Goal: Task Accomplishment & Management: Complete application form

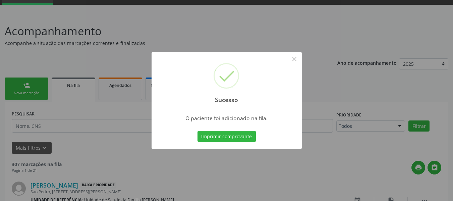
scroll to position [32, 0]
click at [14, 82] on div "Sucesso × O paciente foi adicionado na fila. Imprimir comprovante Cancel" at bounding box center [226, 100] width 453 height 201
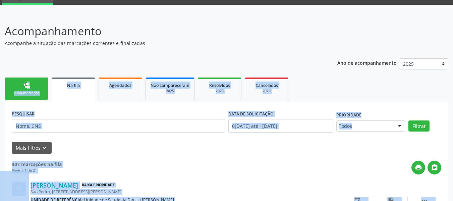
click at [14, 82] on link "person_add Nova marcação" at bounding box center [27, 88] width 44 height 22
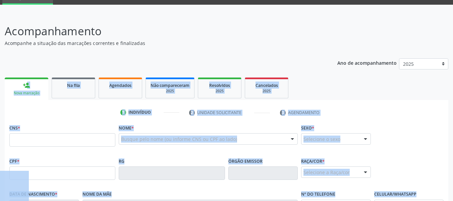
click at [128, 47] on div "Acompanhamento Acompanhe a situação das marcações correntes e finalizadas Relat…" at bounding box center [227, 179] width 444 height 313
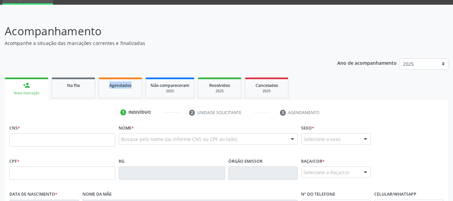
click at [128, 47] on div "Acompanhamento Acompanhe a situação das marcações correntes e finalizadas Relat…" at bounding box center [227, 179] width 444 height 313
click at [45, 141] on input "text" at bounding box center [62, 139] width 106 height 13
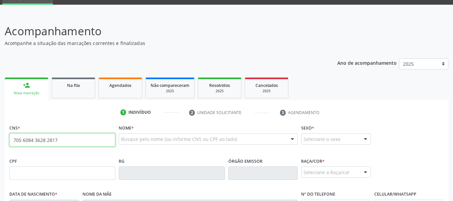
type input "705 6084 3628 2817"
type input "026.034.944-57"
type input "08/01/1977"
type input "Maria Cicera dos Santos"
type input "(82) 99323-7176"
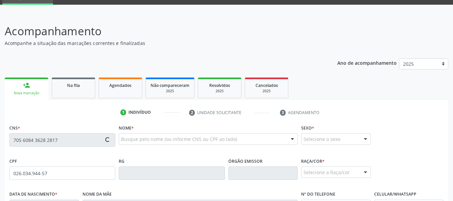
type input "S/N"
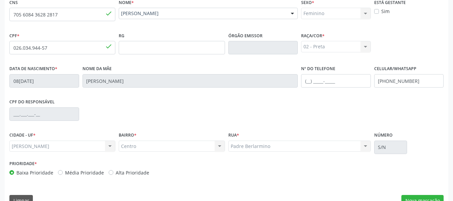
scroll to position [162, 0]
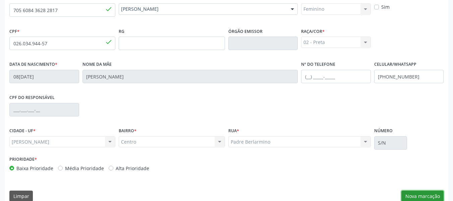
click at [425, 199] on button "Nova marcação" at bounding box center [422, 195] width 42 height 11
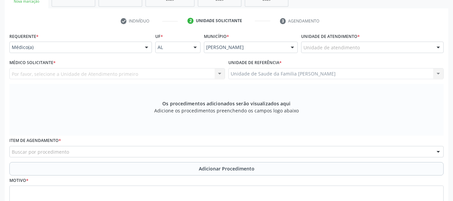
scroll to position [122, 0]
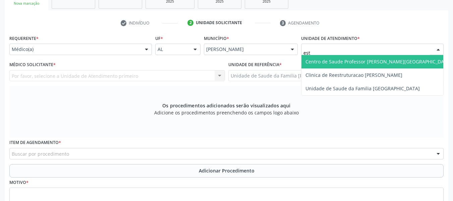
type input "esta"
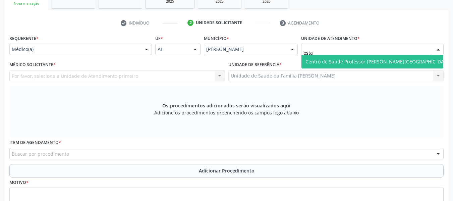
click at [341, 65] on span "Centro de Saude Professor [PERSON_NAME][GEOGRAPHIC_DATA]" at bounding box center [378, 61] width 154 height 13
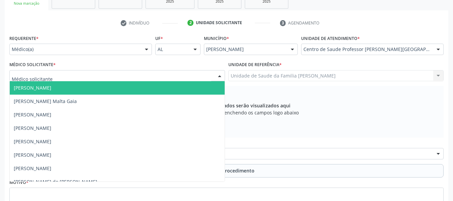
click at [221, 74] on div at bounding box center [220, 75] width 10 height 11
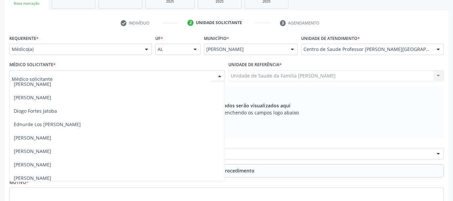
scroll to position [188, 0]
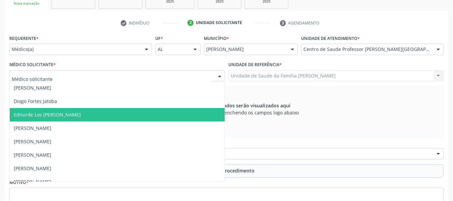
click at [23, 111] on span "Ednurde Los Menezes Lopes" at bounding box center [47, 114] width 67 height 6
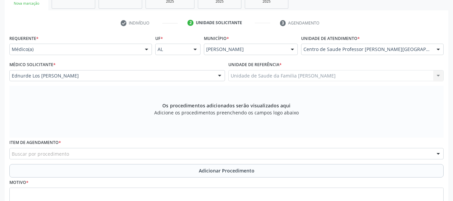
click at [71, 154] on div "Buscar por procedimento" at bounding box center [226, 153] width 434 height 11
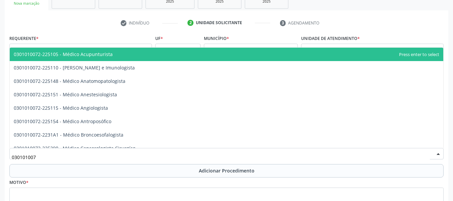
type input "0301010072"
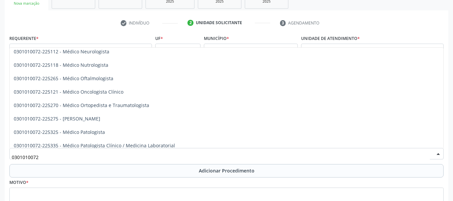
scroll to position [545, 0]
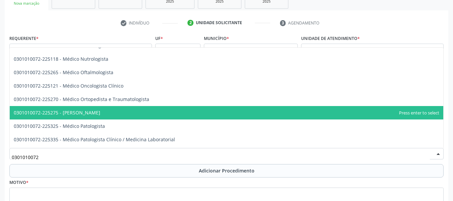
click at [100, 113] on span "0301010072-225275 - [PERSON_NAME]" at bounding box center [57, 112] width 87 height 6
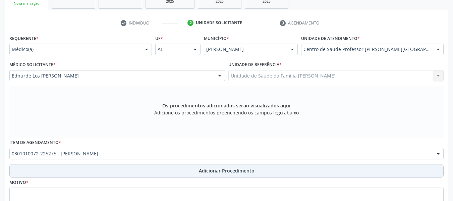
click at [204, 172] on span "Adicionar Procedimento" at bounding box center [227, 170] width 56 height 7
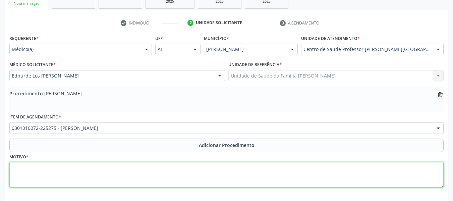
click at [44, 171] on textarea at bounding box center [226, 174] width 434 height 25
click at [25, 168] on textarea "amiggdalite" at bounding box center [226, 174] width 434 height 25
click at [15, 168] on textarea "amigdalite" at bounding box center [226, 174] width 434 height 25
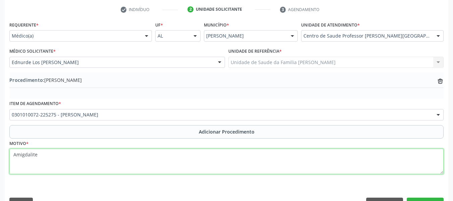
scroll to position [152, 0]
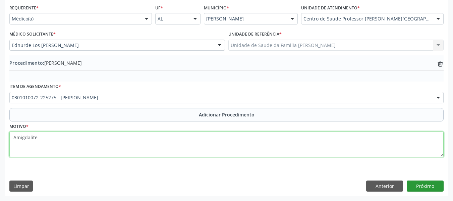
type textarea "Amigdalite"
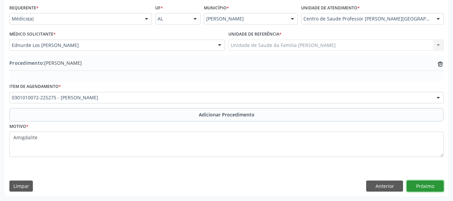
click at [429, 185] on button "Próximo" at bounding box center [425, 185] width 37 height 11
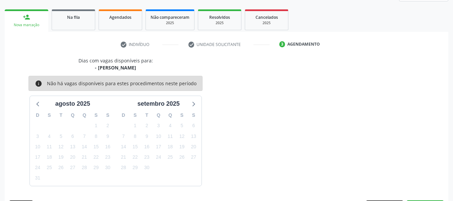
scroll to position [120, 0]
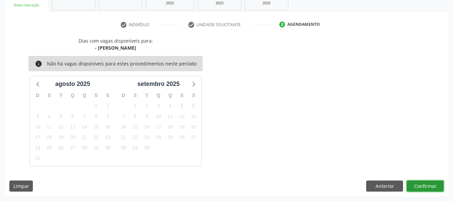
click at [429, 185] on button "Confirmar" at bounding box center [425, 185] width 37 height 11
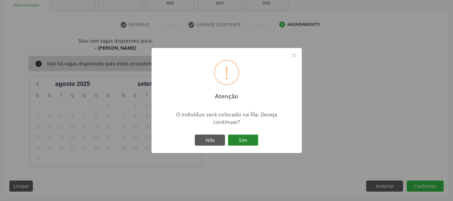
click at [246, 139] on button "Sim" at bounding box center [243, 139] width 30 height 11
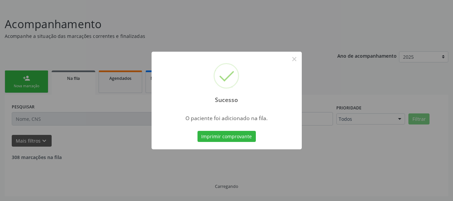
scroll to position [32, 0]
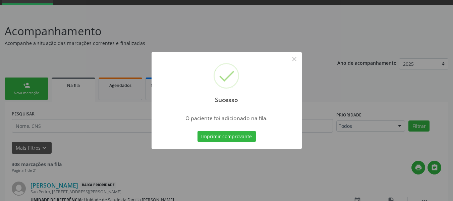
click at [16, 84] on div "Sucesso × O paciente foi adicionado na fila. Imprimir comprovante Cancel" at bounding box center [226, 100] width 453 height 201
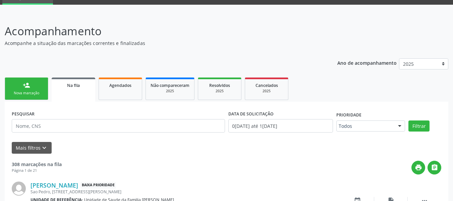
click at [16, 84] on link "person_add Nova marcação" at bounding box center [27, 88] width 44 height 22
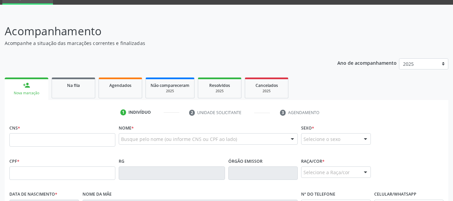
click at [16, 84] on link "person_add Nova marcação" at bounding box center [27, 88] width 44 height 22
click at [27, 141] on input "text" at bounding box center [62, 139] width 106 height 13
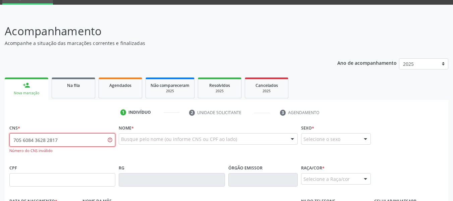
type input "705 6084 3628 2817"
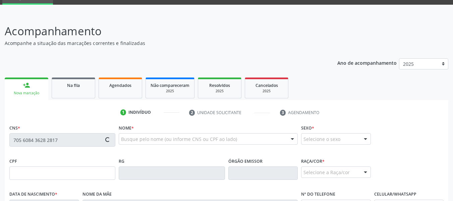
type input "026.034.944-57"
type input "08/01/1977"
type input "Maria Cicera dos Santos"
type input "(82) 99323-7176"
type input "S/N"
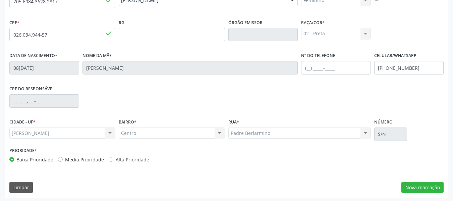
scroll to position [172, 0]
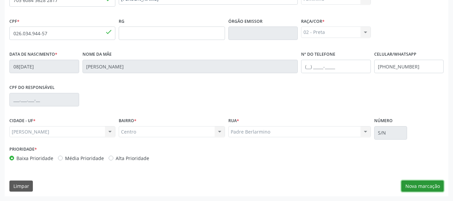
click at [422, 186] on button "Nova marcação" at bounding box center [422, 185] width 42 height 11
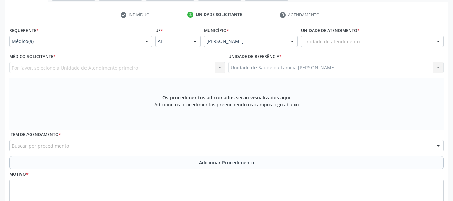
scroll to position [118, 0]
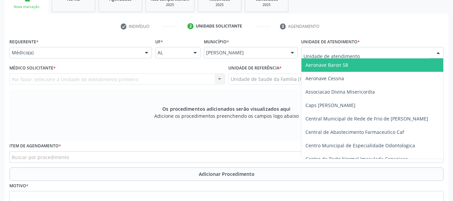
click at [438, 53] on div at bounding box center [438, 52] width 10 height 11
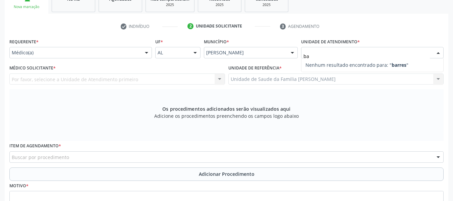
type input "b"
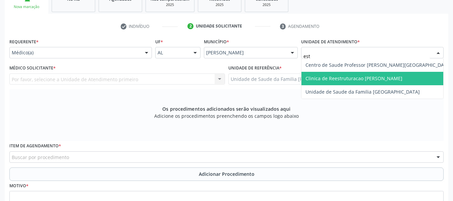
type input "esta"
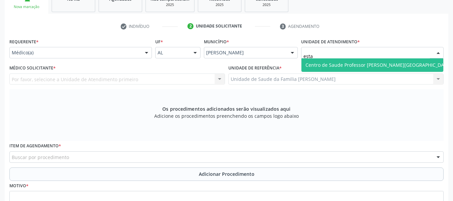
click at [377, 66] on span "Centro de Saude Professor [PERSON_NAME][GEOGRAPHIC_DATA]" at bounding box center [379, 65] width 146 height 6
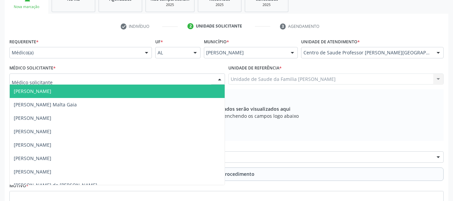
click at [219, 79] on div at bounding box center [220, 79] width 10 height 11
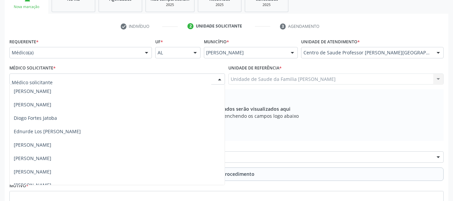
scroll to position [188, 0]
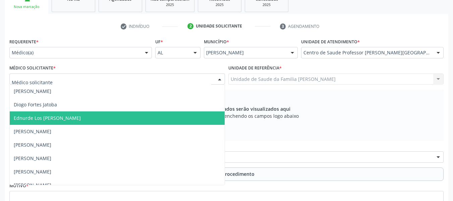
click at [17, 118] on span "Ednurde Los [PERSON_NAME]" at bounding box center [47, 118] width 67 height 6
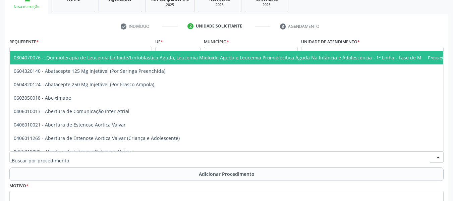
click at [80, 157] on div at bounding box center [226, 156] width 434 height 11
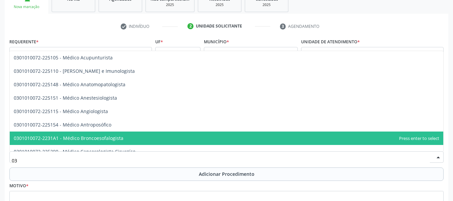
type input "0"
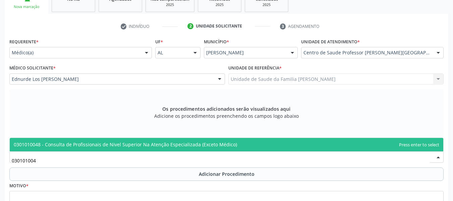
type input "0301010048"
click at [164, 143] on span "0301010048 - Consulta de Profissionais de Nivel Superior Na Atenção Especializa…" at bounding box center [125, 144] width 223 height 6
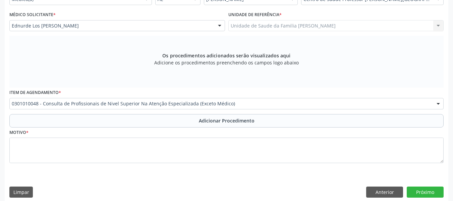
scroll to position [178, 0]
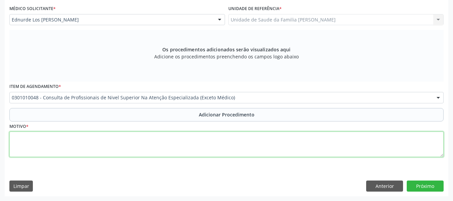
click at [41, 144] on textarea at bounding box center [226, 143] width 434 height 25
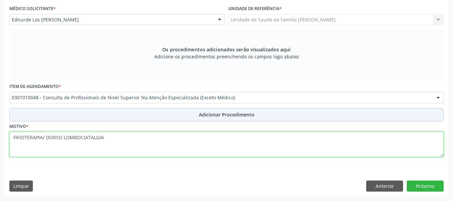
type textarea "FIFIOTERAPIA/ DORSO LOMBOCIATALGIA"
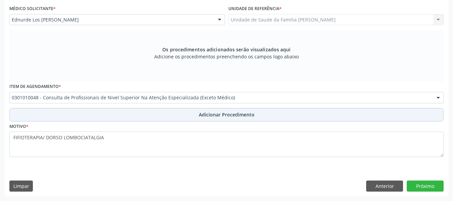
click at [219, 115] on span "Adicionar Procedimento" at bounding box center [227, 114] width 56 height 7
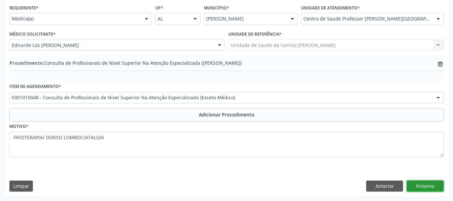
click at [429, 184] on button "Próximo" at bounding box center [425, 185] width 37 height 11
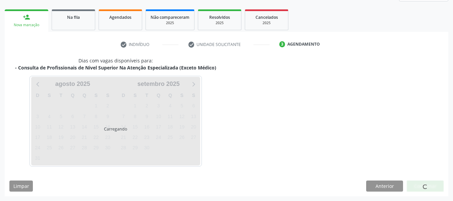
scroll to position [120, 0]
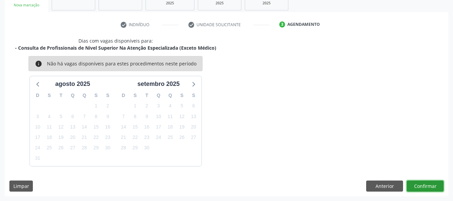
click at [428, 186] on button "Confirmar" at bounding box center [425, 185] width 37 height 11
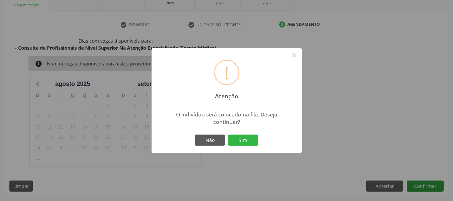
click at [428, 186] on div "! Atenção × O indivíduo será colocado na fila. Deseja continuar? Não Sim" at bounding box center [226, 100] width 453 height 201
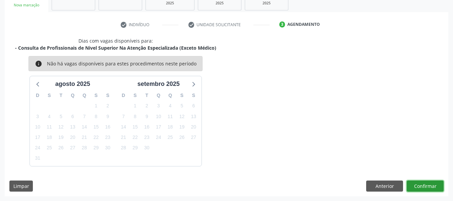
click at [428, 186] on button "Confirmar" at bounding box center [425, 185] width 37 height 11
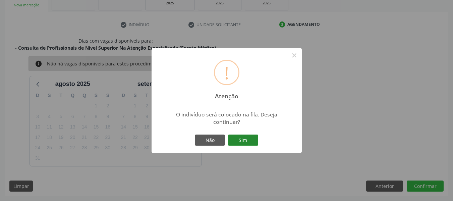
click at [246, 139] on button "Sim" at bounding box center [243, 139] width 30 height 11
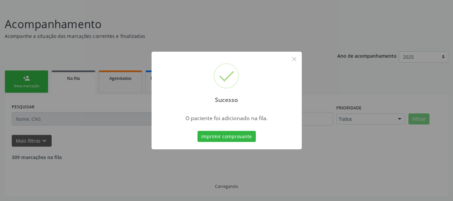
scroll to position [32, 0]
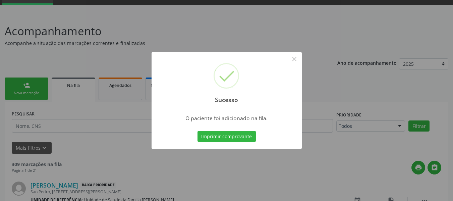
click at [19, 83] on div "Sucesso × O paciente foi adicionado na fila. Imprimir comprovante Cancel" at bounding box center [226, 100] width 453 height 201
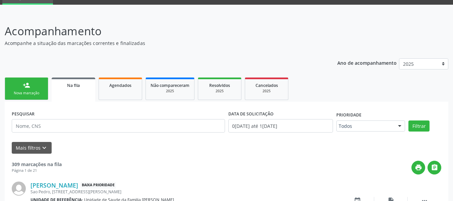
click at [14, 83] on link "person_add Nova marcação" at bounding box center [27, 88] width 44 height 22
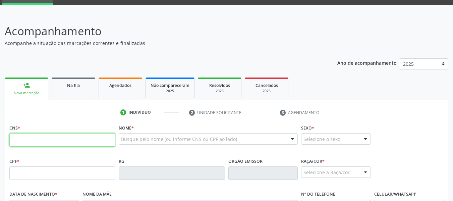
click at [31, 141] on input "text" at bounding box center [62, 139] width 106 height 13
type input "707 0088 9947 0237"
type input "140.368.944-04"
type input "11/06/1949"
type input "Zeronita Lino da Costa"
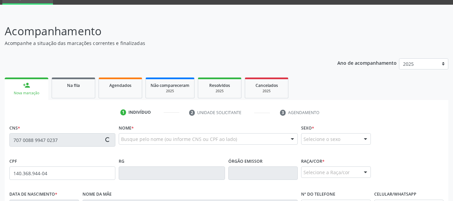
type input "(82) 99801-4181"
type input "S/N"
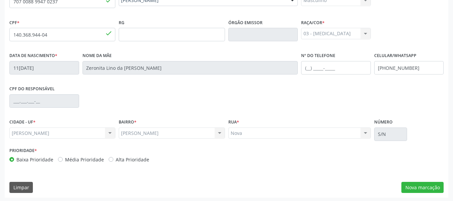
scroll to position [172, 0]
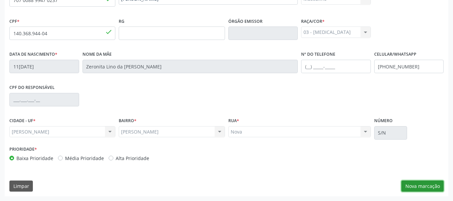
click at [425, 185] on button "Nova marcação" at bounding box center [422, 185] width 42 height 11
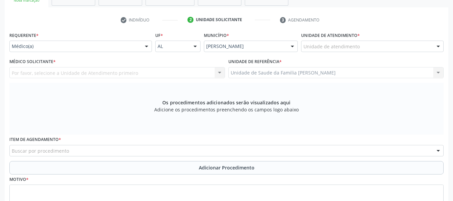
scroll to position [118, 0]
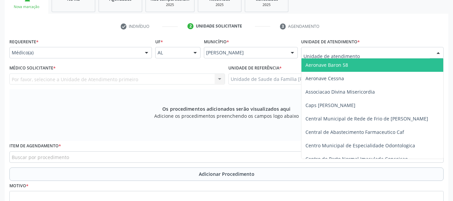
click at [438, 53] on div at bounding box center [438, 52] width 10 height 11
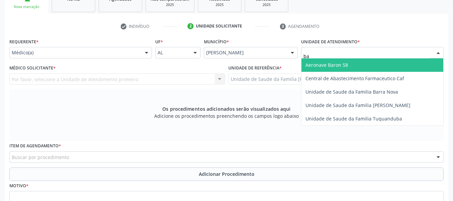
type input "bar"
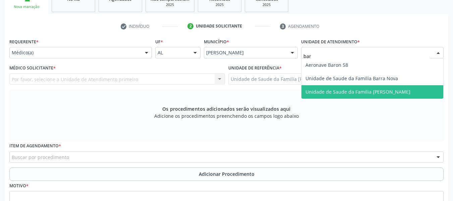
click at [389, 89] on span "Unidade de Saude da Familia [PERSON_NAME]" at bounding box center [358, 92] width 105 height 6
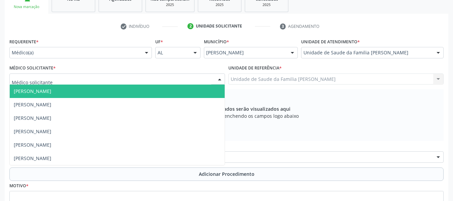
click at [220, 79] on div at bounding box center [220, 79] width 10 height 11
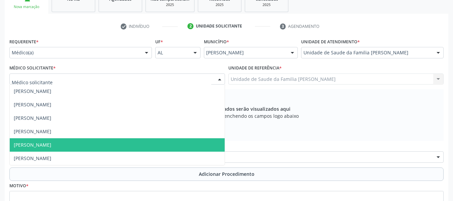
click at [73, 144] on span "Simone Acioli Wanderley" at bounding box center [117, 144] width 215 height 13
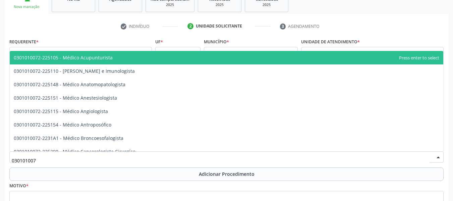
type input "0301010072"
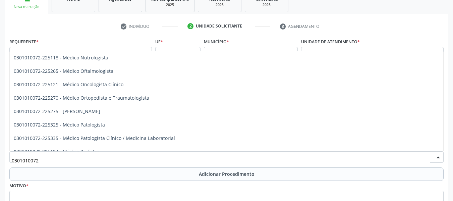
scroll to position [563, 0]
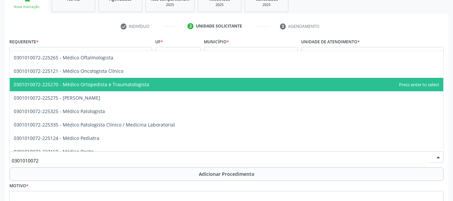
click at [111, 86] on span "0301010072-225270 - Médico Ortopedista e Traumatologista" at bounding box center [81, 84] width 135 height 6
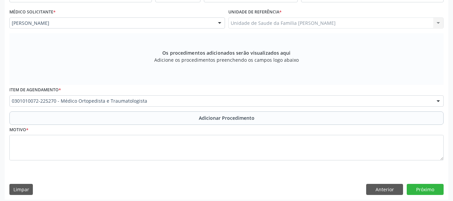
scroll to position [178, 0]
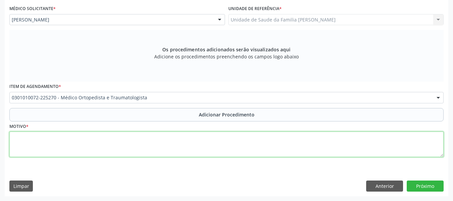
click at [38, 145] on textarea at bounding box center [226, 143] width 434 height 25
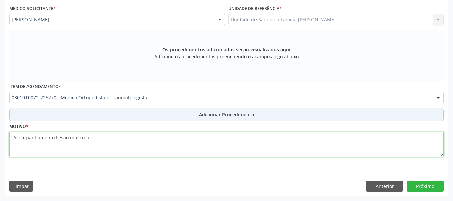
type textarea "Acompanhamento Lesão muscular"
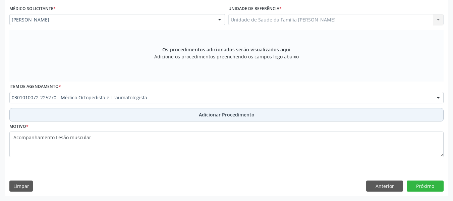
click at [226, 116] on span "Adicionar Procedimento" at bounding box center [227, 114] width 56 height 7
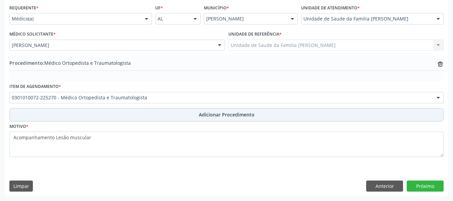
scroll to position [152, 0]
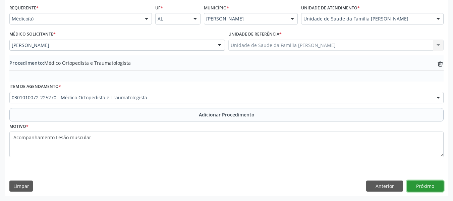
click at [419, 184] on button "Próximo" at bounding box center [425, 185] width 37 height 11
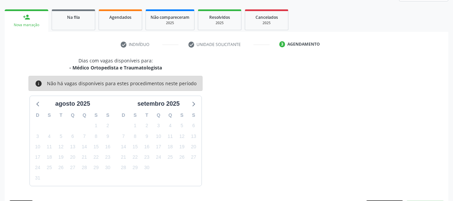
scroll to position [120, 0]
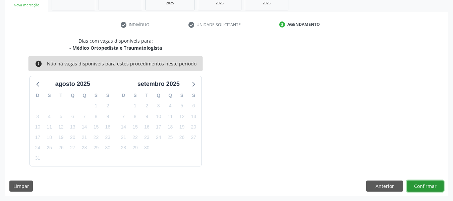
click at [419, 184] on button "Confirmar" at bounding box center [425, 185] width 37 height 11
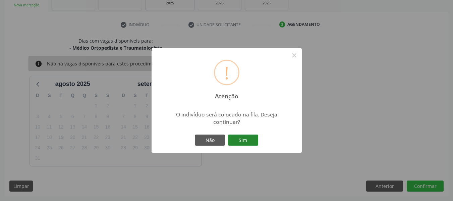
click at [248, 139] on button "Sim" at bounding box center [243, 139] width 30 height 11
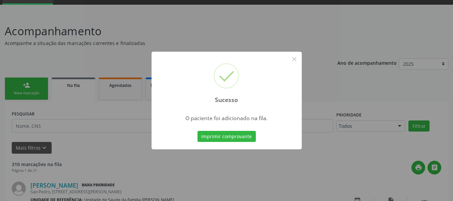
scroll to position [37, 0]
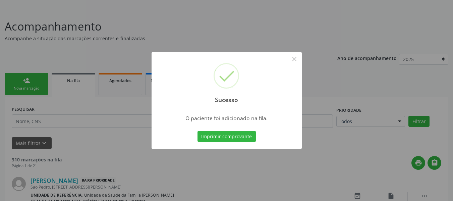
click at [15, 82] on div "Sucesso × O paciente foi adicionado na fila. Imprimir comprovante Cancel" at bounding box center [226, 100] width 453 height 201
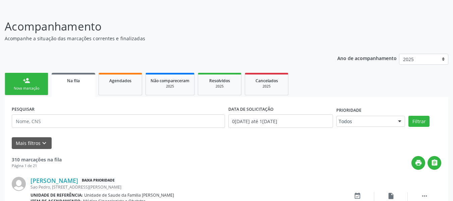
click at [15, 82] on link "person_add Nova marcação" at bounding box center [27, 84] width 44 height 22
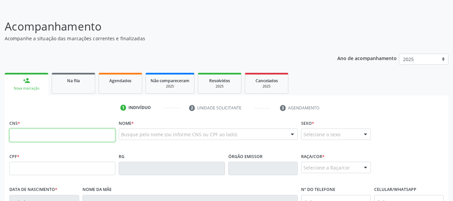
click at [23, 138] on input "text" at bounding box center [62, 134] width 106 height 13
type input "704 8025 3029 8246"
type input "121.860.684-35"
type input "01/07/2002"
type input "Ana Paula de Sena Pinto"
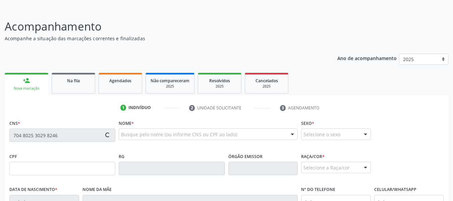
type input "(82) 98851-3500"
type input "437"
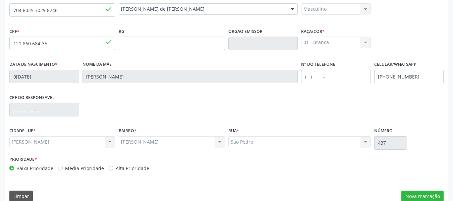
scroll to position [172, 0]
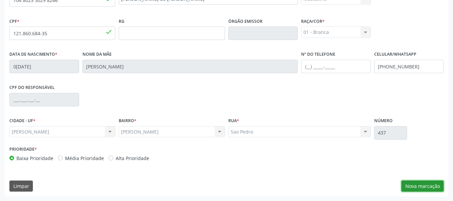
click at [427, 186] on button "Nova marcação" at bounding box center [422, 185] width 42 height 11
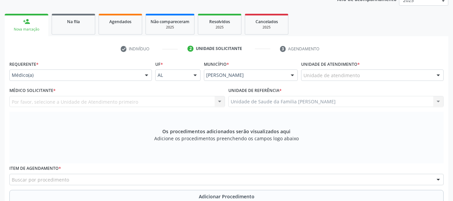
scroll to position [69, 0]
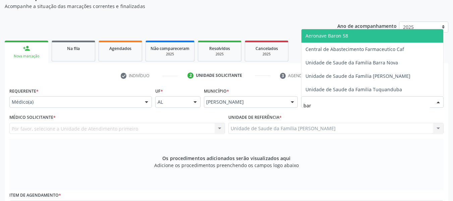
type input "barr"
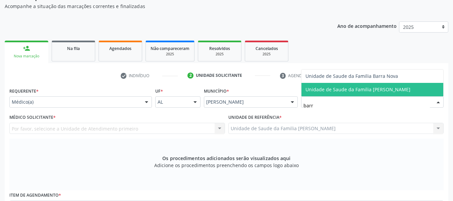
click at [335, 91] on span "Unidade de Saude da Familia [PERSON_NAME]" at bounding box center [358, 89] width 105 height 6
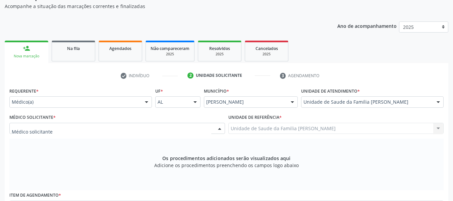
click at [220, 129] on div at bounding box center [220, 128] width 10 height 11
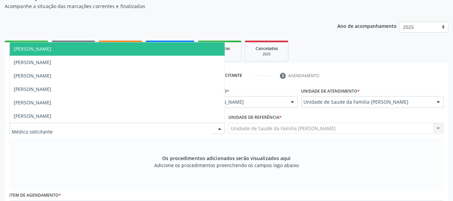
click at [94, 49] on span "Antonio Lamenha Motta Medeiros" at bounding box center [117, 48] width 215 height 13
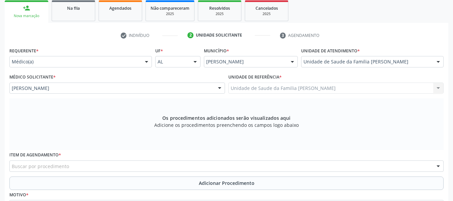
scroll to position [123, 0]
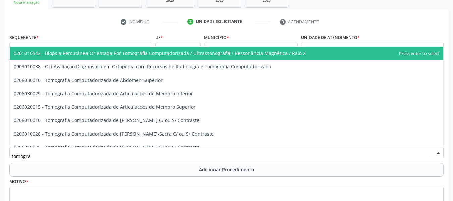
type input "tomograf"
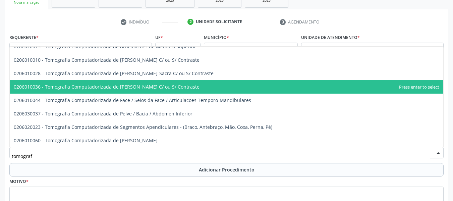
scroll to position [67, 0]
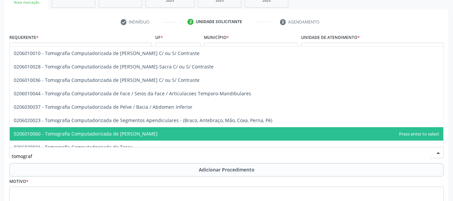
click at [135, 134] on span "0206010060 - Tomografia Computadorizada de Sela Turcica" at bounding box center [86, 133] width 144 height 6
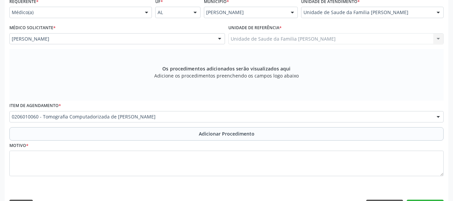
scroll to position [163, 0]
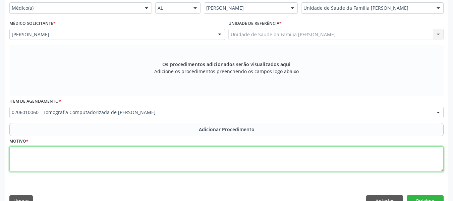
click at [28, 160] on textarea at bounding box center [226, 158] width 434 height 25
type textarea "a"
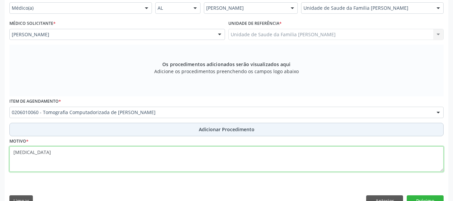
type textarea "Adenoma"
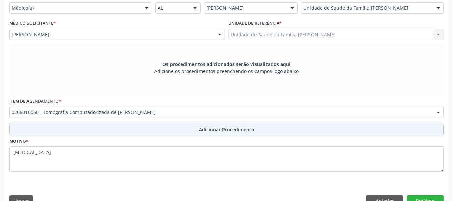
click at [229, 128] on span "Adicionar Procedimento" at bounding box center [227, 129] width 56 height 7
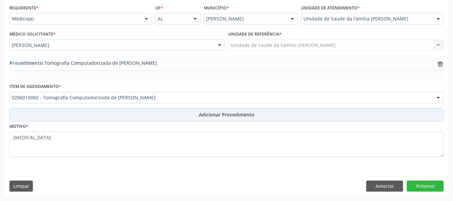
scroll to position [152, 0]
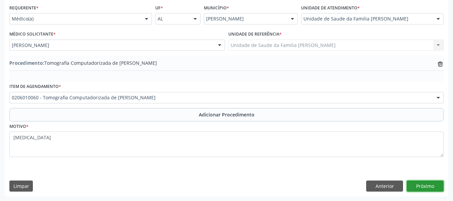
click at [421, 184] on button "Próximo" at bounding box center [425, 185] width 37 height 11
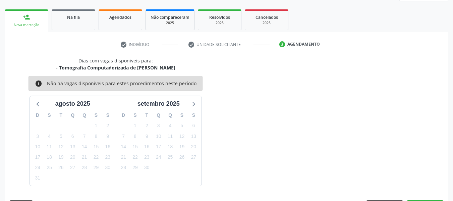
scroll to position [120, 0]
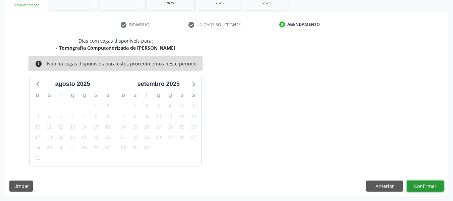
click at [421, 184] on button "Confirmar" at bounding box center [425, 185] width 37 height 11
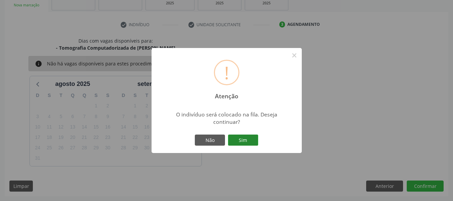
click at [236, 141] on button "Sim" at bounding box center [243, 139] width 30 height 11
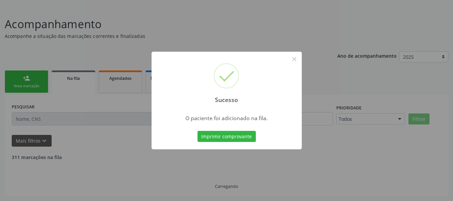
scroll to position [32, 0]
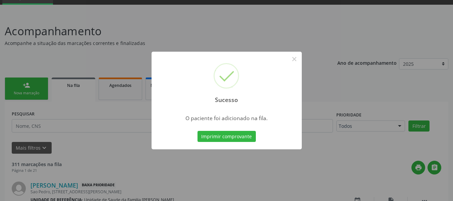
click at [15, 85] on div "Sucesso × O paciente foi adicionado na fila. Imprimir comprovante Cancel" at bounding box center [226, 100] width 453 height 201
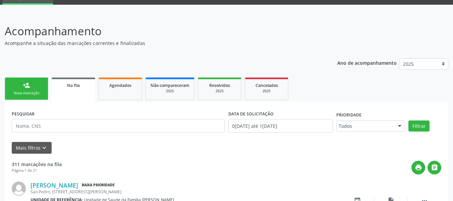
click at [19, 80] on link "person_add Nova marcação" at bounding box center [27, 88] width 44 height 22
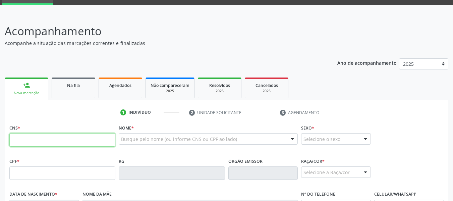
click at [23, 143] on input "text" at bounding box center [62, 139] width 106 height 13
type input "709 8000 0049 8395"
type input "[DATE]"
type input "[PERSON_NAME]"
type input "[PHONE_NUMBER]"
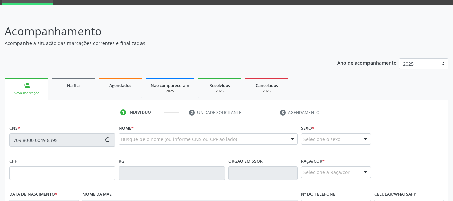
type input "S/N"
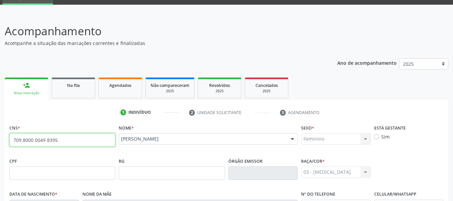
click at [65, 140] on input "709 8000 0049 8395" at bounding box center [62, 139] width 106 height 13
type input "7"
click at [63, 143] on input "text" at bounding box center [62, 139] width 106 height 13
paste input "709 8000 0049 8395"
type input "709 8000 0049 8395"
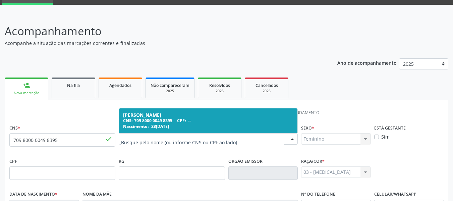
click at [201, 138] on input "text" at bounding box center [202, 141] width 163 height 13
click at [75, 143] on input "709 8000 0049 8395" at bounding box center [62, 139] width 106 height 13
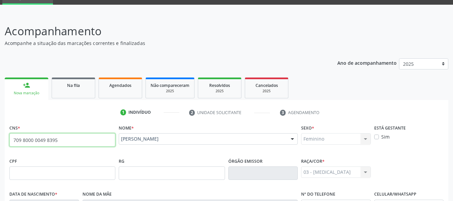
click at [75, 143] on input "709 8000 0049 8395" at bounding box center [62, 139] width 106 height 13
click at [13, 82] on link "person_add Nova marcação" at bounding box center [27, 88] width 44 height 22
click at [23, 86] on div "person_add" at bounding box center [26, 84] width 7 height 7
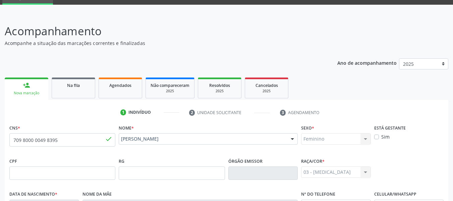
click at [23, 86] on div "person_add" at bounding box center [26, 84] width 7 height 7
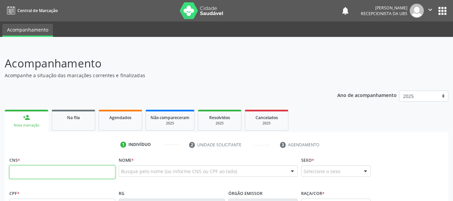
click at [29, 172] on input "text" at bounding box center [62, 171] width 106 height 13
type input "709 8000 0049 8395"
type input "28/10/2006"
type input "Maria Elizangela dos Santos Silva"
type input "(82) 98864-5443"
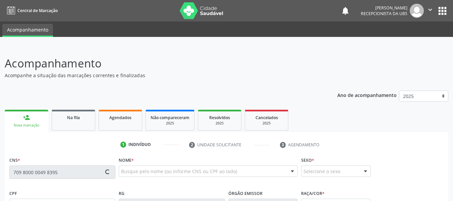
type input "S/N"
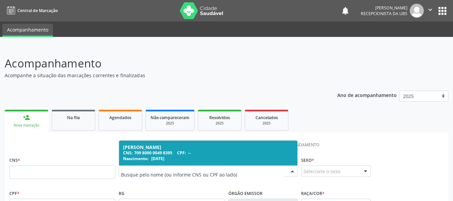
click at [200, 171] on input "text" at bounding box center [202, 174] width 163 height 13
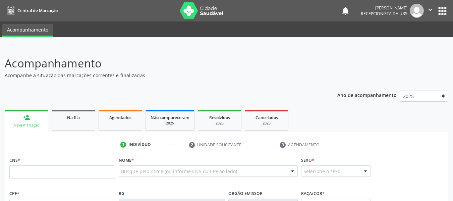
click at [31, 169] on input "text" at bounding box center [62, 171] width 106 height 13
type input "706 7065 6331 5116"
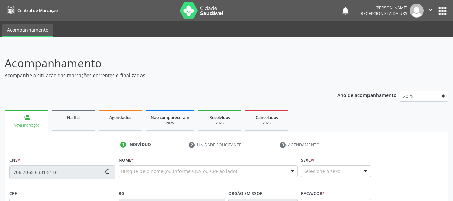
type input "059.292.654-02"
type input "13/05/1974"
type input "Maria Salete Faustino da Silva"
type input "(82) 98871-2145"
type input "181"
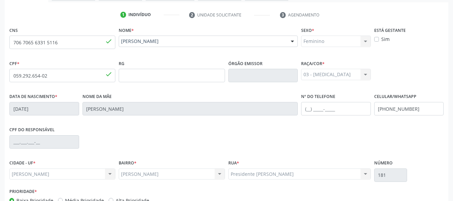
scroll to position [172, 0]
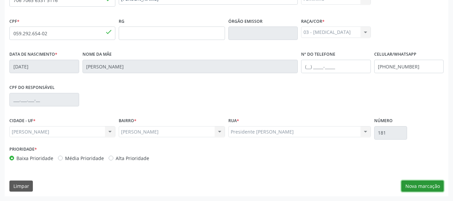
click at [426, 184] on button "Nova marcação" at bounding box center [422, 185] width 42 height 11
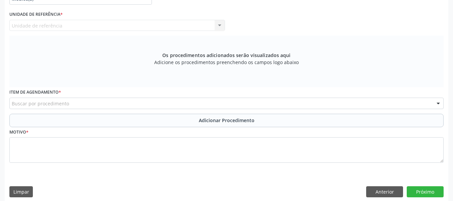
scroll to position [0, 0]
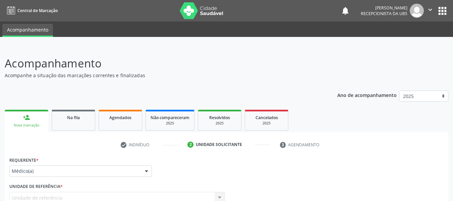
click at [19, 113] on link "person_add Nova marcação" at bounding box center [27, 121] width 44 height 22
click at [19, 112] on link "person_add Nova marcação" at bounding box center [27, 121] width 44 height 22
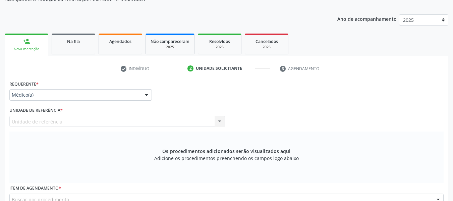
scroll to position [107, 0]
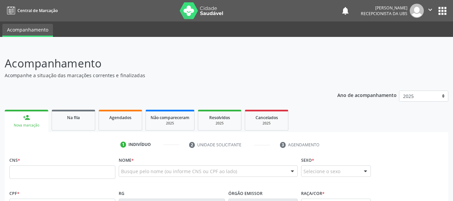
click at [41, 172] on input "text" at bounding box center [62, 171] width 106 height 13
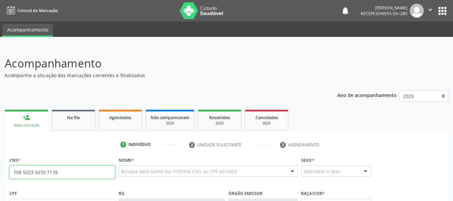
type input "708 5023 5070 7178"
type input "546.751.624-87"
type input "25/08/1943"
type input "Arlinda Maria da ConceiÇÃo"
type input "(82) 8823-0972"
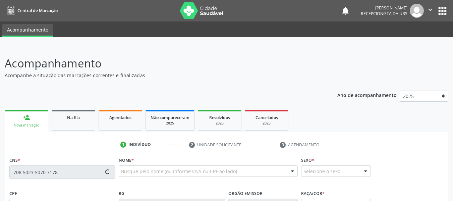
type input "S/N"
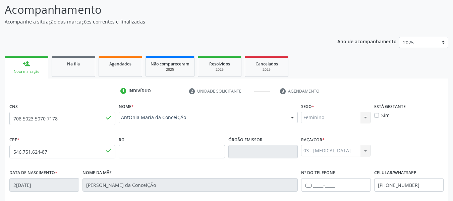
scroll to position [67, 0]
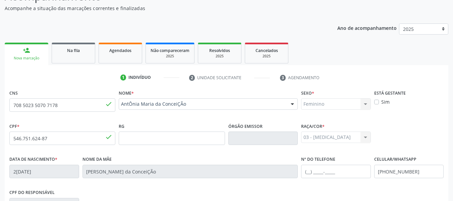
drag, startPoint x: 450, startPoint y: 195, endPoint x: 456, endPoint y: 197, distance: 6.0
click at [453, 134] on html "Central de Marcação notifications Jacqueline Maria Peixoto Pinto Recepcionista …" at bounding box center [226, 33] width 453 height 201
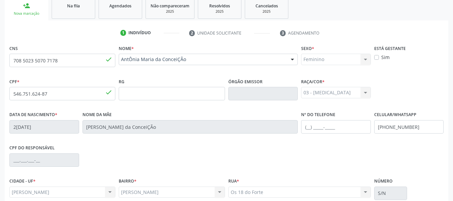
scroll to position [172, 0]
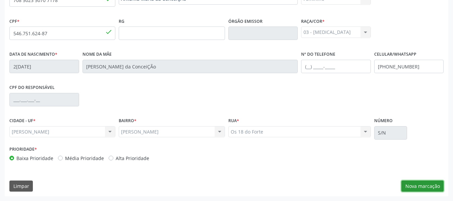
click at [423, 188] on button "Nova marcação" at bounding box center [422, 185] width 42 height 11
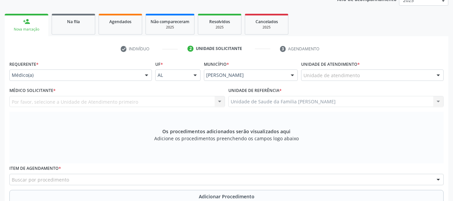
scroll to position [47, 0]
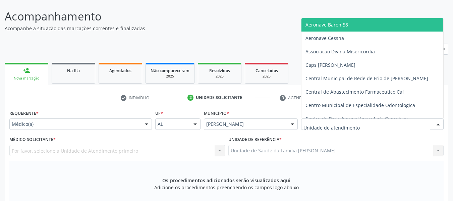
click at [439, 123] on div at bounding box center [438, 124] width 10 height 11
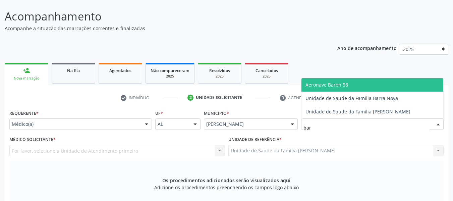
type input "barr"
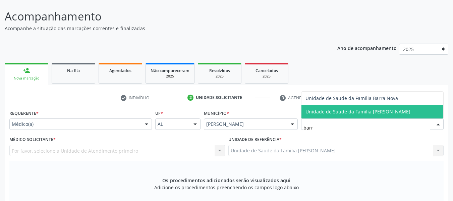
click at [374, 112] on span "Unidade de Saude da Familia [PERSON_NAME]" at bounding box center [358, 111] width 105 height 6
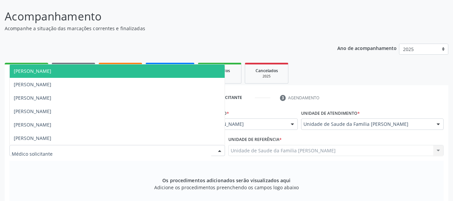
click at [221, 151] on div at bounding box center [220, 150] width 10 height 11
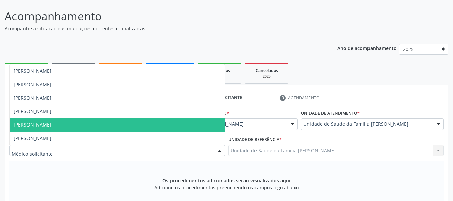
click at [76, 123] on span "Simone Acioli Wanderley" at bounding box center [117, 124] width 215 height 13
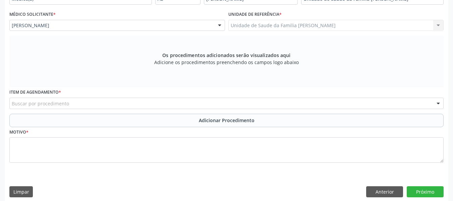
scroll to position [178, 0]
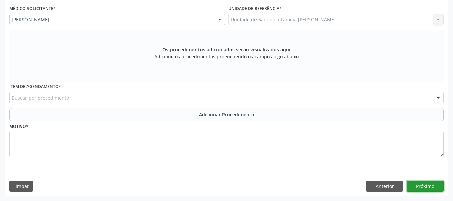
click at [427, 185] on button "Próximo" at bounding box center [425, 185] width 37 height 11
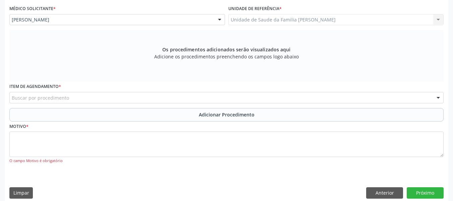
click at [106, 96] on div "Buscar por procedimento" at bounding box center [226, 97] width 434 height 11
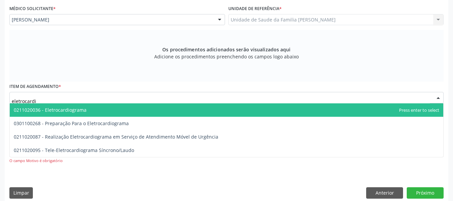
type input "eletrocardio"
click at [79, 108] on span "0211020036 - Eletrocardiograma" at bounding box center [50, 110] width 73 height 6
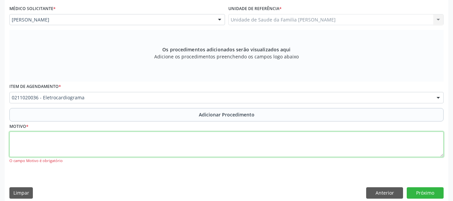
click at [47, 146] on textarea at bounding box center [226, 143] width 434 height 25
type textarea "HAS"
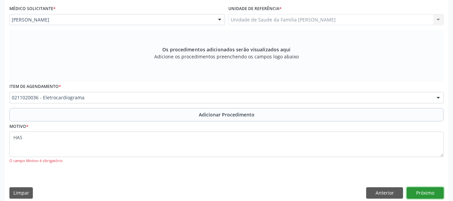
click at [418, 192] on button "Próximo" at bounding box center [425, 192] width 37 height 11
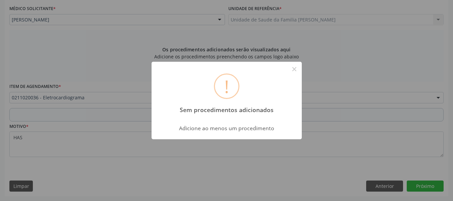
click at [346, 74] on div "! Sem procedimentos adicionados × Adicione ao menos um procedimento OK Cancel" at bounding box center [226, 100] width 453 height 201
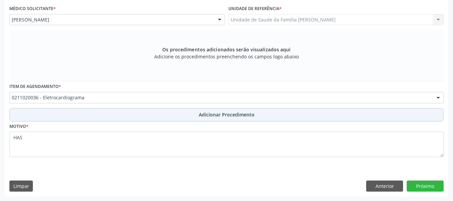
click at [226, 115] on span "Adicionar Procedimento" at bounding box center [227, 114] width 56 height 7
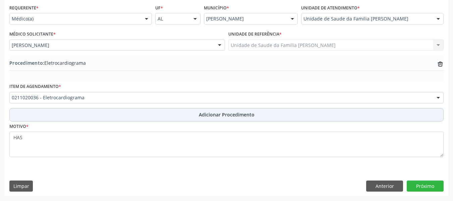
scroll to position [152, 0]
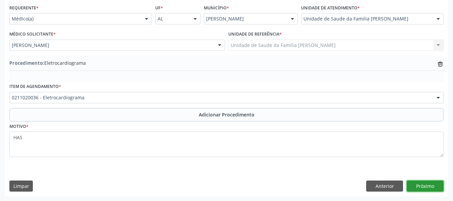
click at [426, 187] on button "Próximo" at bounding box center [425, 185] width 37 height 11
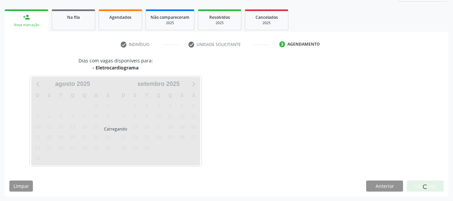
scroll to position [120, 0]
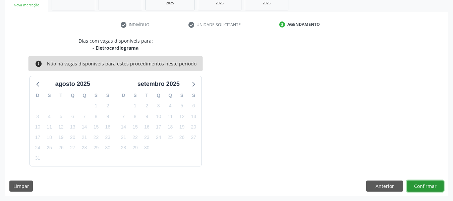
click at [426, 186] on button "Confirmar" at bounding box center [425, 185] width 37 height 11
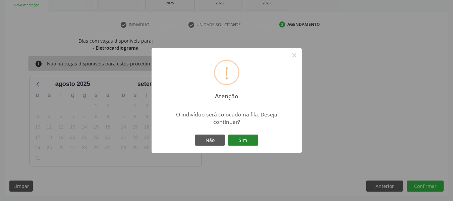
click at [246, 140] on button "Sim" at bounding box center [243, 139] width 30 height 11
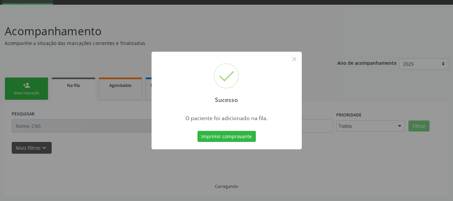
scroll to position [32, 0]
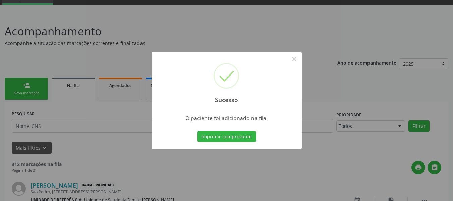
click at [17, 87] on div "Sucesso × O paciente foi adicionado na fila. Imprimir comprovante Cancel" at bounding box center [226, 100] width 453 height 201
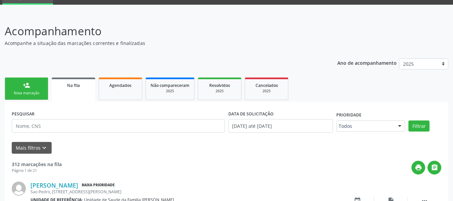
click at [17, 85] on link "person_add Nova marcação" at bounding box center [27, 88] width 44 height 22
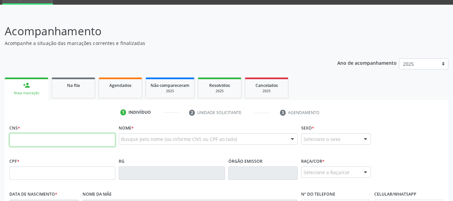
click at [26, 139] on input "text" at bounding box center [62, 139] width 106 height 13
type input "702 3011 9704 4114"
type input "147.613.674-23"
type input "11/02/2010"
type input "Flavia Maria Batista dos Santos"
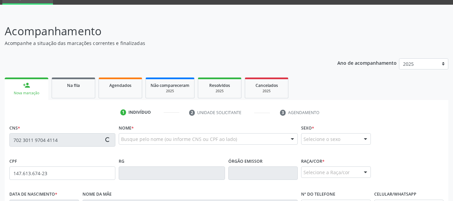
type input "(82) 99137-5288"
type input "356"
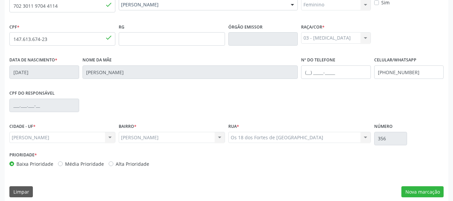
scroll to position [172, 0]
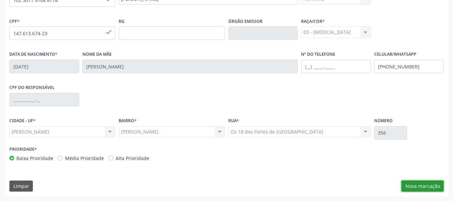
click at [415, 184] on button "Nova marcação" at bounding box center [422, 185] width 42 height 11
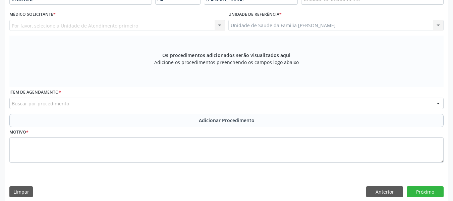
click at [438, 25] on div "Unidade de Saude da Familia Barro Vermelho Unidade de Saude da Familia Barro Ve…" at bounding box center [336, 25] width 216 height 11
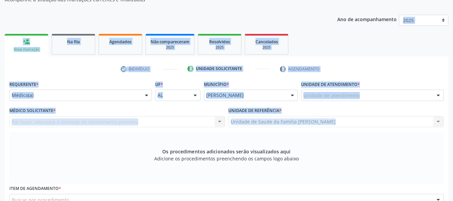
scroll to position [75, 0]
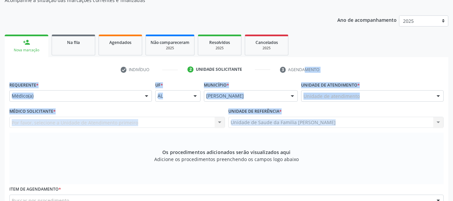
drag, startPoint x: 438, startPoint y: 25, endPoint x: 398, endPoint y: 72, distance: 61.6
click at [398, 72] on div "check Indivíduo 2 Unidade solicitante 3 Agendamento CNS 702 3011 9704 4114 done…" at bounding box center [227, 181] width 444 height 235
click at [398, 72] on ul "check Indivíduo 2 Unidade solicitante 3 Agendamento" at bounding box center [227, 69] width 444 height 11
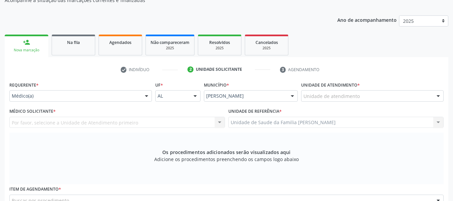
click at [438, 97] on div at bounding box center [438, 96] width 10 height 11
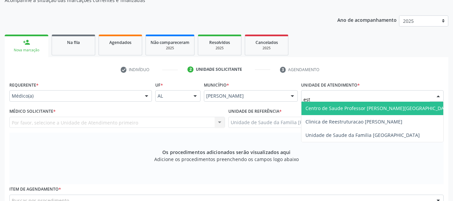
type input "esta"
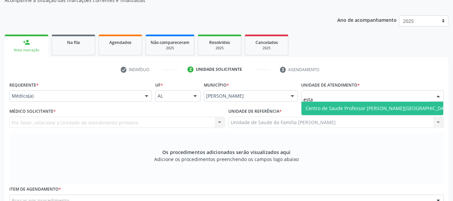
click at [391, 106] on span "Centro de Saude Professor [PERSON_NAME][GEOGRAPHIC_DATA]" at bounding box center [379, 108] width 146 height 6
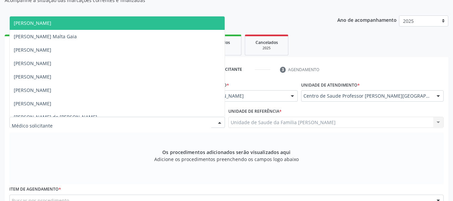
click at [220, 122] on div at bounding box center [220, 122] width 10 height 11
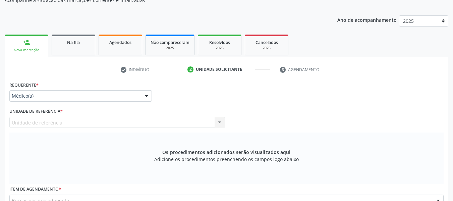
scroll to position [0, 0]
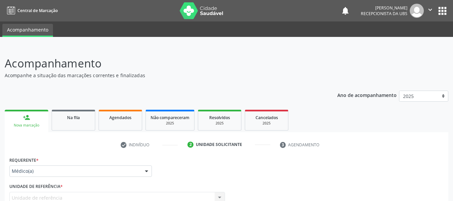
click at [25, 117] on div "person_add" at bounding box center [26, 117] width 7 height 7
click at [25, 114] on div "person_add" at bounding box center [26, 117] width 7 height 7
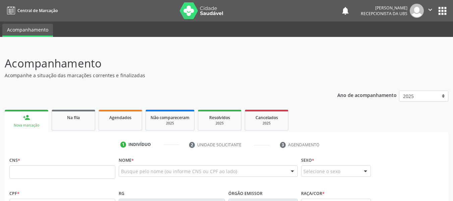
click at [31, 176] on input "text" at bounding box center [62, 171] width 106 height 13
type input "7"
type input "709 8000 0049 8395"
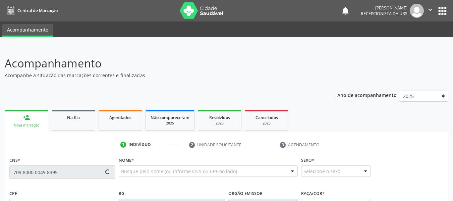
type input "[DATE]"
type input "[PERSON_NAME]"
type input "[PHONE_NUMBER]"
type input "S/N"
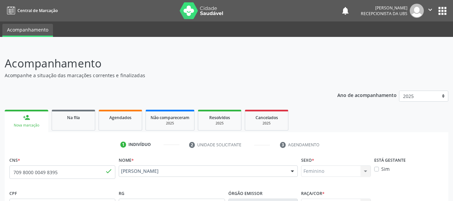
click at [25, 115] on div "person_add" at bounding box center [26, 117] width 7 height 7
click at [59, 172] on input "709 8000 0049 8395" at bounding box center [62, 171] width 106 height 13
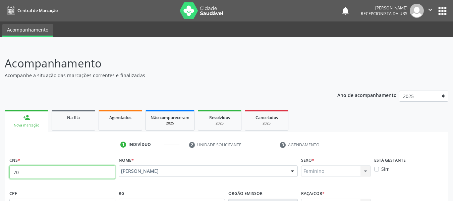
type input "7"
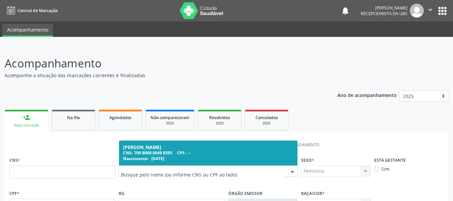
click at [293, 171] on div at bounding box center [292, 171] width 10 height 11
click at [49, 175] on input "text" at bounding box center [62, 171] width 106 height 13
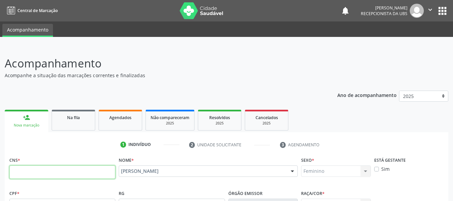
click at [49, 175] on input "text" at bounding box center [62, 171] width 106 height 13
click at [154, 65] on p "Acompanhamento" at bounding box center [160, 63] width 311 height 17
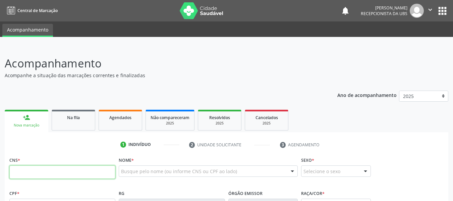
click at [30, 172] on input "text" at bounding box center [62, 171] width 106 height 13
type input "702 3011 5434 3810"
type input "038.866.424-02"
type input "08[DATE]"
type input "Jucineide [PERSON_NAME]"
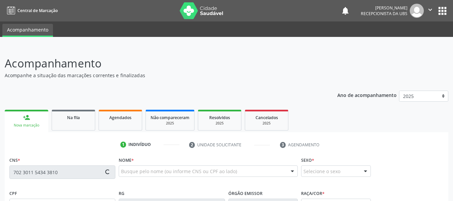
type input "[PHONE_NUMBER]"
type input "356"
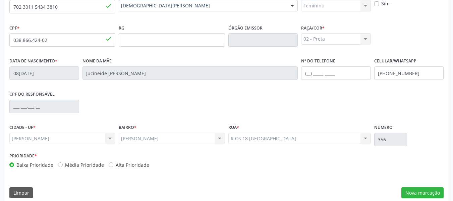
scroll to position [172, 0]
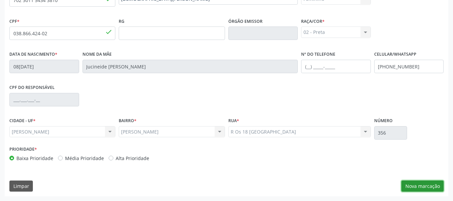
click at [424, 187] on button "Nova marcação" at bounding box center [422, 185] width 42 height 11
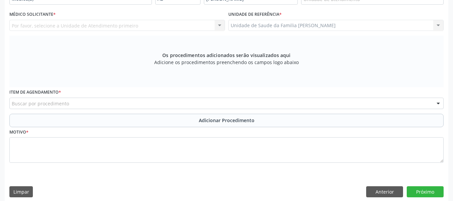
click at [438, 24] on div "Unidade de Saude da Familia Barro Vermelho Unidade de Saude da Familia Barro Ve…" at bounding box center [336, 25] width 216 height 11
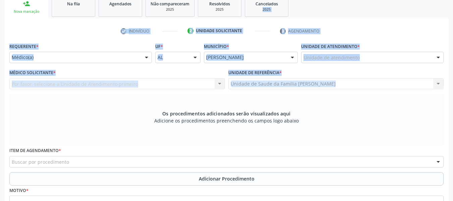
scroll to position [101, 0]
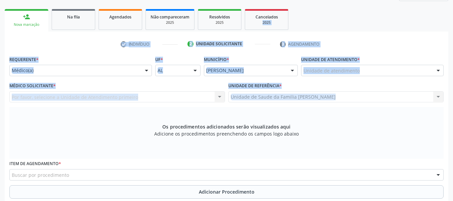
drag, startPoint x: 438, startPoint y: 24, endPoint x: 416, endPoint y: 48, distance: 33.2
click at [416, 48] on div "check Indivíduo 2 Unidade solicitante 3 Agendamento CNS 702 3011 5434 3810 done…" at bounding box center [227, 156] width 444 height 235
click at [416, 48] on ul "check Indivíduo 2 Unidade solicitante 3 Agendamento" at bounding box center [227, 44] width 444 height 11
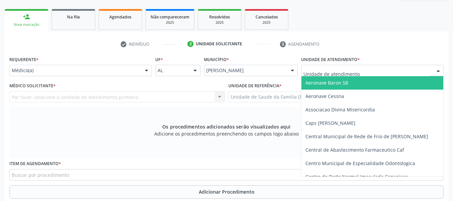
click at [441, 69] on div at bounding box center [438, 70] width 10 height 11
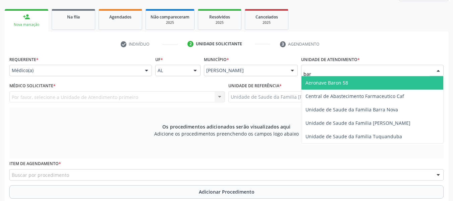
type input "barr"
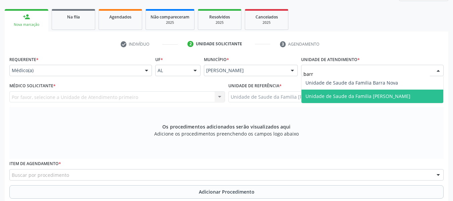
click at [369, 97] on span "Unidade de Saude da Familia Barro Vermelho" at bounding box center [358, 96] width 105 height 6
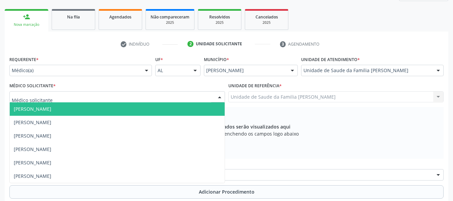
click at [221, 95] on div at bounding box center [220, 97] width 10 height 11
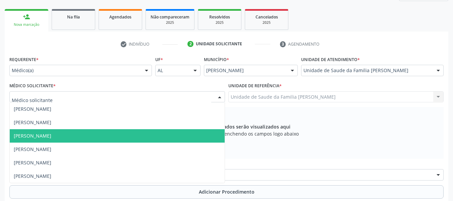
click at [51, 135] on span "Luanne Dantas da Silva Omena" at bounding box center [33, 135] width 38 height 6
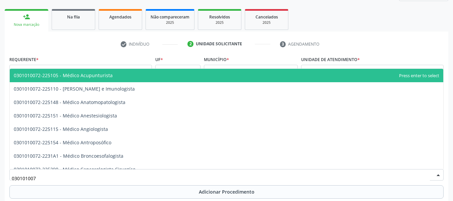
type input "0301010072"
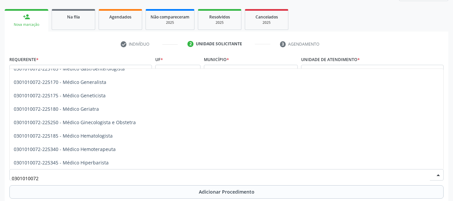
scroll to position [340, 0]
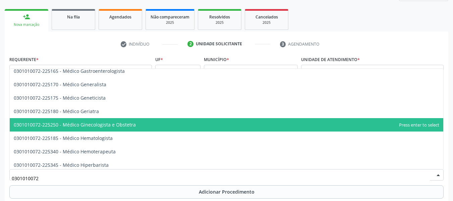
click at [121, 125] on span "0301010072-225250 - Médico Ginecologista e Obstetra" at bounding box center [75, 124] width 122 height 6
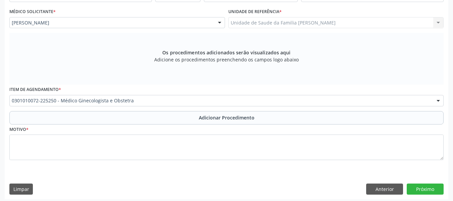
scroll to position [178, 0]
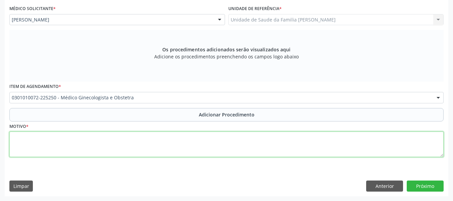
click at [35, 146] on textarea at bounding box center [226, 143] width 434 height 25
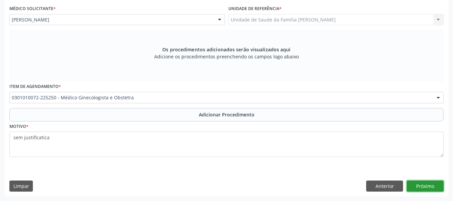
click at [428, 184] on button "Próximo" at bounding box center [425, 185] width 37 height 11
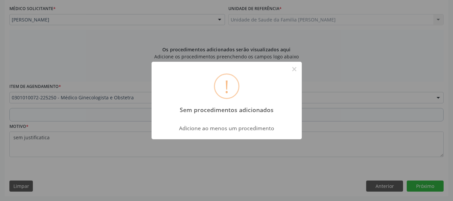
click at [329, 140] on div "! Sem procedimentos adicionados × Adicione ao menos um procedimento OK Cancel" at bounding box center [226, 100] width 453 height 201
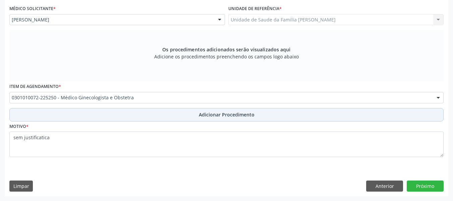
click at [239, 112] on span "Adicionar Procedimento" at bounding box center [227, 114] width 56 height 7
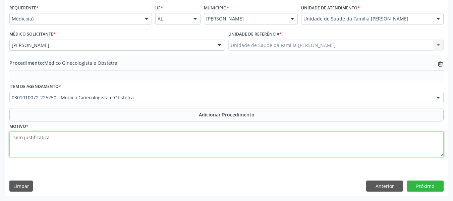
click at [48, 137] on textarea "sem justificatica" at bounding box center [226, 143] width 434 height 25
type textarea "sem justificativa"
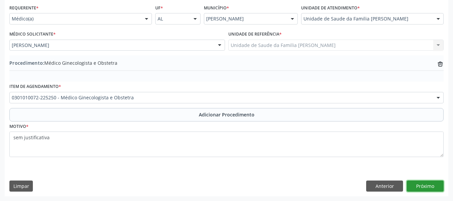
click at [423, 183] on button "Próximo" at bounding box center [425, 185] width 37 height 11
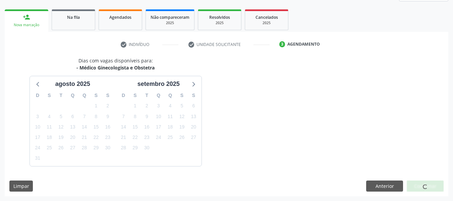
scroll to position [120, 0]
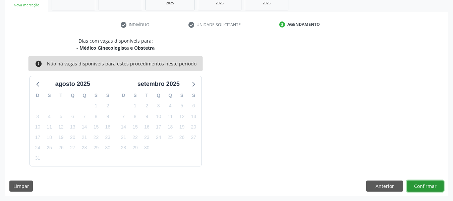
click at [423, 183] on button "Confirmar" at bounding box center [425, 185] width 37 height 11
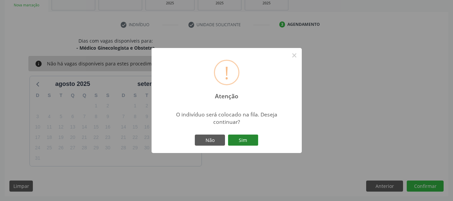
click at [247, 140] on button "Sim" at bounding box center [243, 139] width 30 height 11
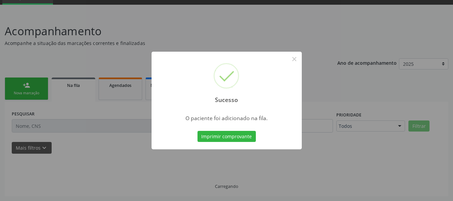
scroll to position [32, 0]
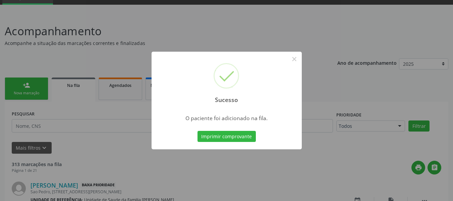
click at [23, 84] on div "Sucesso × O paciente foi adicionado na fila. Imprimir comprovante Cancel" at bounding box center [226, 100] width 453 height 201
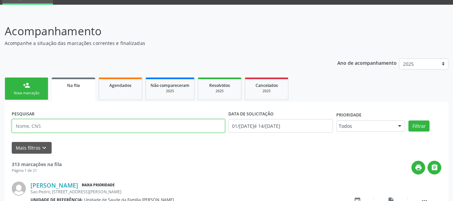
click at [44, 129] on input "text" at bounding box center [118, 125] width 213 height 13
type input "704802053506644"
drag, startPoint x: 16, startPoint y: 125, endPoint x: 68, endPoint y: 125, distance: 51.3
click at [68, 125] on input "704802053506644" at bounding box center [118, 125] width 213 height 13
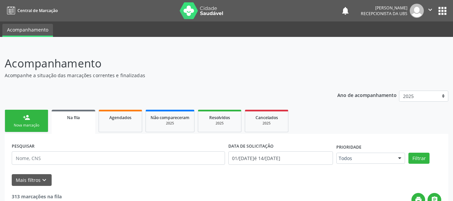
click at [22, 116] on link "person_add Nova marcação" at bounding box center [27, 121] width 44 height 22
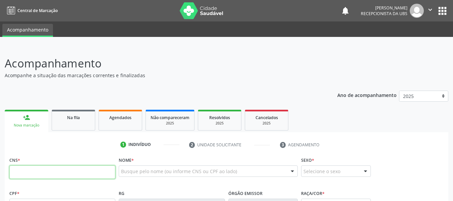
click at [34, 175] on input "text" at bounding box center [62, 171] width 106 height 13
type input "704 8020 5350 6644"
type input "382.984.494-87"
type input "16/12/1963"
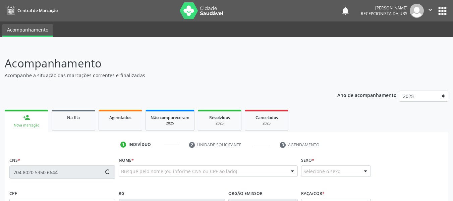
type input "Maria Correia"
type input "(82) 98812-6189"
type input "116"
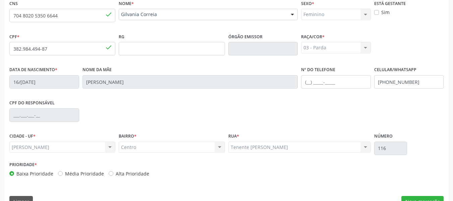
scroll to position [172, 0]
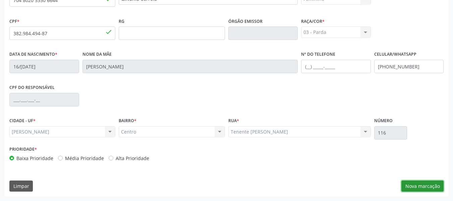
click at [420, 184] on button "Nova marcação" at bounding box center [422, 185] width 42 height 11
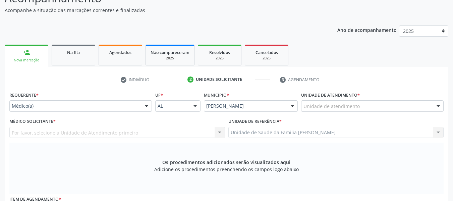
scroll to position [38, 0]
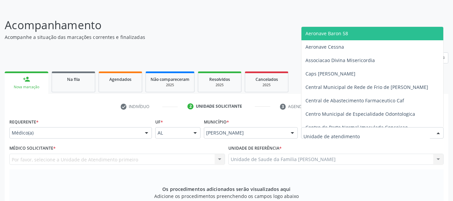
click at [439, 132] on div at bounding box center [438, 132] width 10 height 11
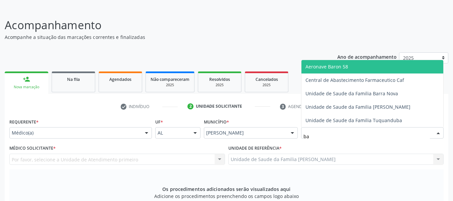
type input "bar"
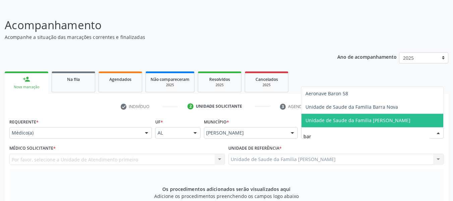
click at [392, 119] on span "Unidade de Saude da Familia [PERSON_NAME]" at bounding box center [358, 120] width 105 height 6
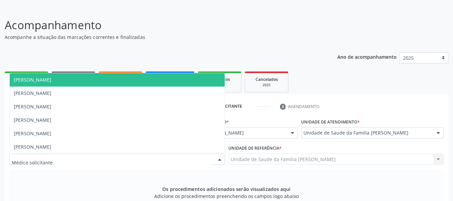
click at [219, 158] on div at bounding box center [220, 159] width 10 height 11
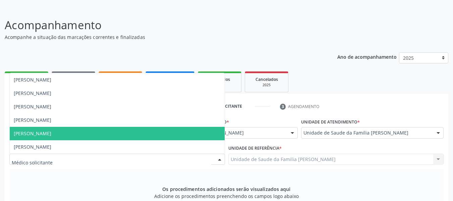
click at [51, 130] on span "Simone Acioli Wanderley" at bounding box center [33, 133] width 38 height 6
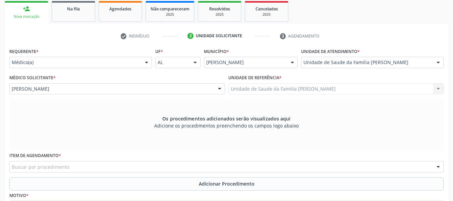
scroll to position [119, 0]
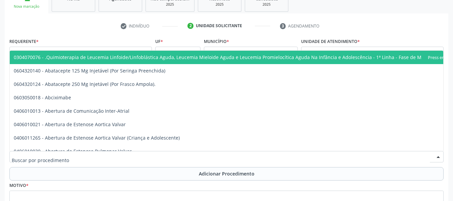
click at [71, 158] on div at bounding box center [226, 156] width 434 height 11
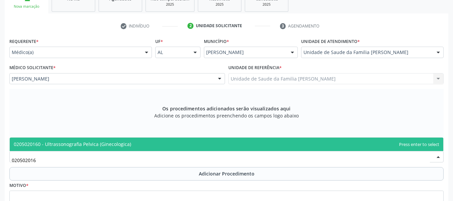
type input "0205020160"
click at [79, 143] on span "0205020160 - Ultrassonografia Pelvica (Ginecologica)" at bounding box center [72, 144] width 117 height 6
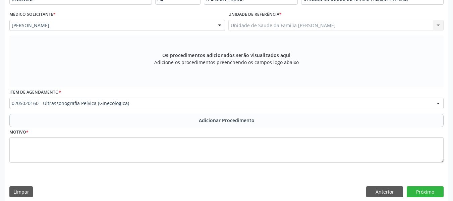
scroll to position [172, 0]
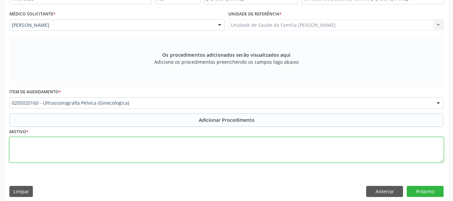
click at [33, 145] on textarea at bounding box center [226, 149] width 434 height 25
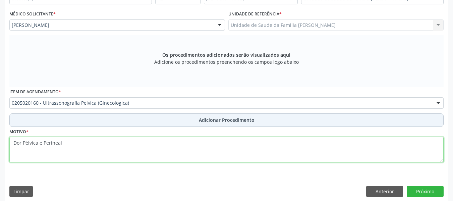
type textarea "Dor Pélvica e Perineal"
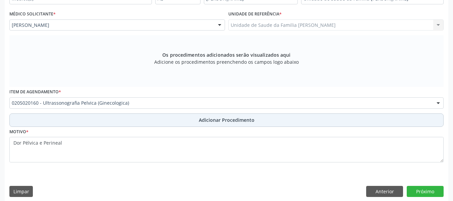
click at [232, 120] on span "Adicionar Procedimento" at bounding box center [227, 119] width 56 height 7
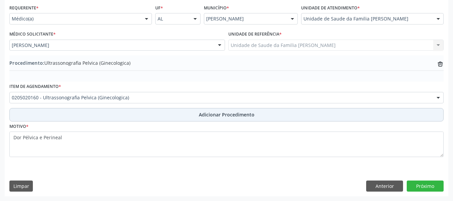
scroll to position [152, 0]
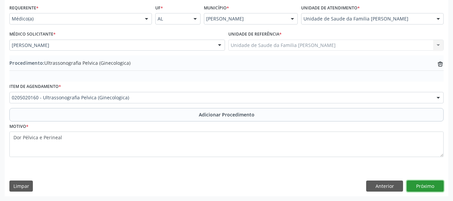
click at [424, 185] on button "Próximo" at bounding box center [425, 185] width 37 height 11
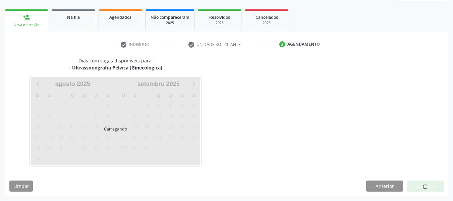
scroll to position [120, 0]
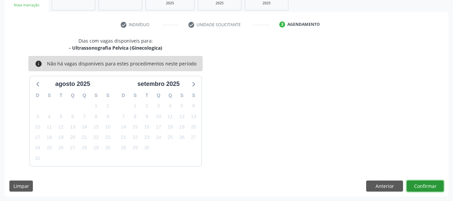
click at [426, 184] on button "Confirmar" at bounding box center [425, 185] width 37 height 11
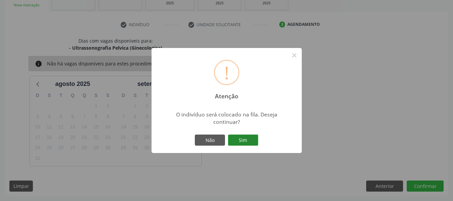
click at [243, 139] on button "Sim" at bounding box center [243, 139] width 30 height 11
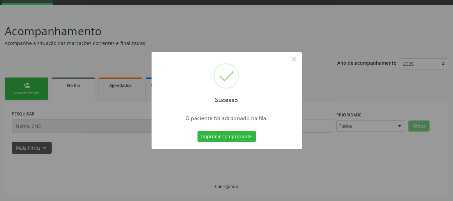
scroll to position [32, 0]
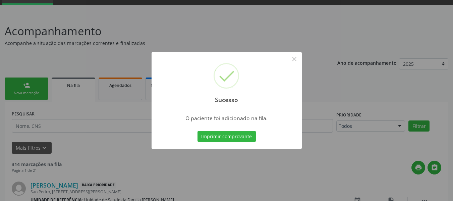
click at [17, 82] on div "Sucesso × O paciente foi adicionado na fila. Imprimir comprovante Cancel" at bounding box center [226, 100] width 453 height 201
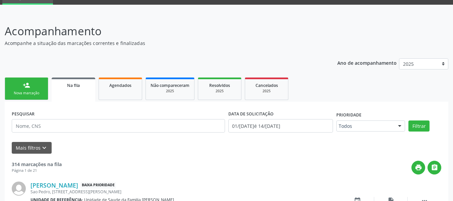
click at [17, 82] on link "person_add Nova marcação" at bounding box center [27, 88] width 44 height 22
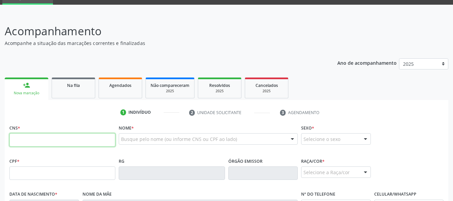
click at [23, 141] on input "text" at bounding box center [62, 139] width 106 height 13
type input "898 0027 0036 0313"
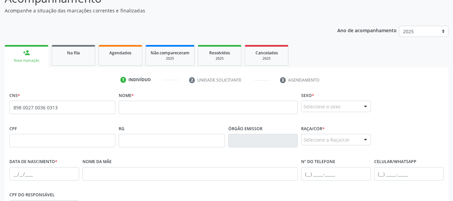
scroll to position [60, 0]
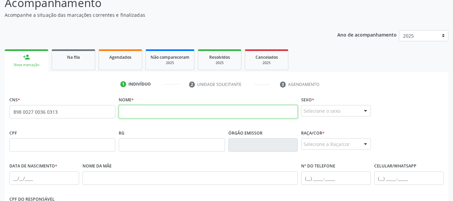
click at [141, 113] on input "text" at bounding box center [208, 111] width 179 height 13
type input "MARÍLIA GABRIELLY TERTO"
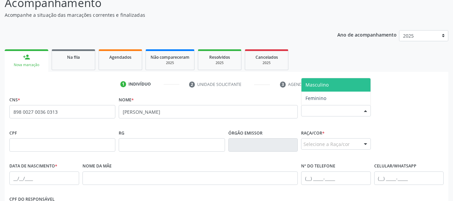
click at [367, 109] on div at bounding box center [366, 110] width 10 height 11
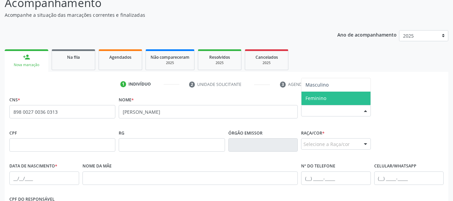
click at [316, 99] on span "Feminino" at bounding box center [316, 98] width 21 height 6
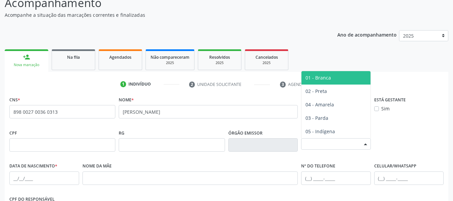
click at [366, 143] on div at bounding box center [366, 144] width 10 height 11
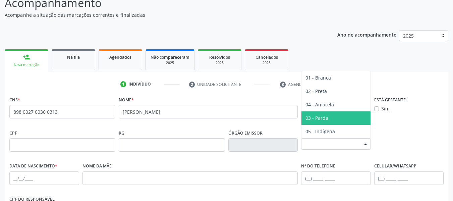
click at [326, 116] on span "03 - Parda" at bounding box center [317, 118] width 23 height 6
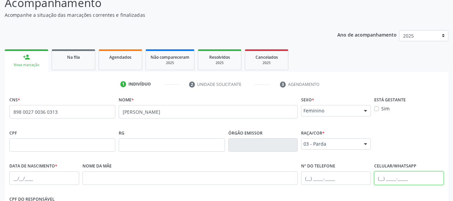
click at [380, 178] on input "text" at bounding box center [409, 177] width 70 height 13
type input "(82) 99409-7834"
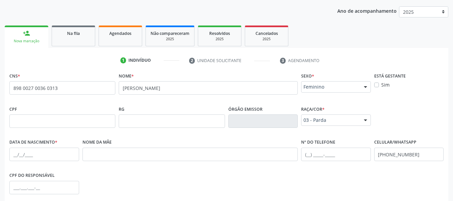
scroll to position [87, 0]
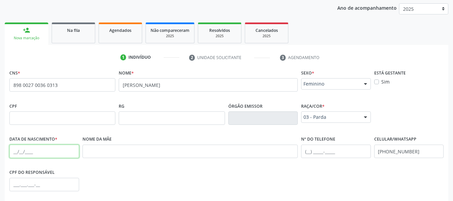
click at [12, 153] on input "text" at bounding box center [44, 151] width 70 height 13
type input "14/08/2007"
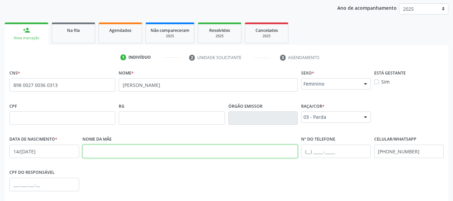
click at [104, 151] on input "text" at bounding box center [191, 151] width 216 height 13
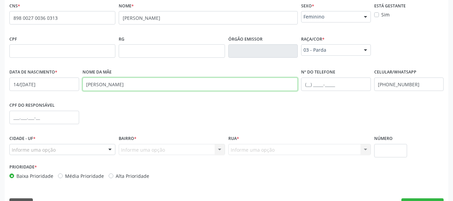
scroll to position [172, 0]
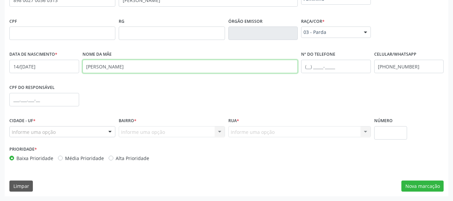
type input "MARIA LUCIENE TERTO"
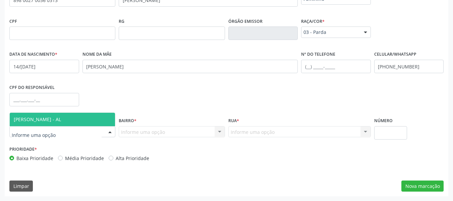
click at [110, 131] on div at bounding box center [110, 131] width 10 height 11
click at [83, 119] on span "[PERSON_NAME] - AL" at bounding box center [62, 119] width 105 height 13
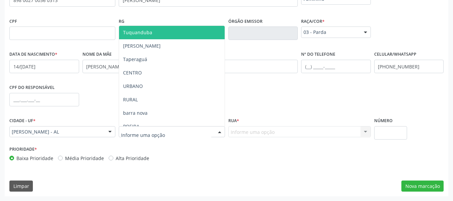
click at [220, 131] on div at bounding box center [220, 131] width 10 height 11
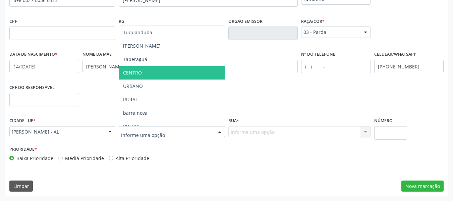
click at [141, 71] on span "CENTRO" at bounding box center [132, 72] width 19 height 6
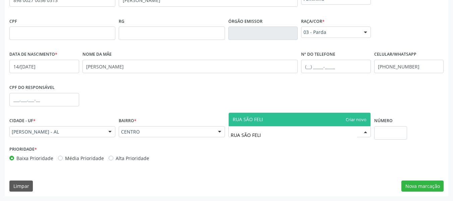
type input "RUA [GEOGRAPHIC_DATA]"
click at [311, 119] on span "RUA [GEOGRAPHIC_DATA]" at bounding box center [300, 119] width 142 height 13
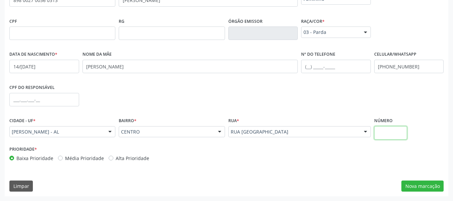
click at [392, 132] on input "text" at bounding box center [390, 132] width 33 height 13
type input "S/N"
click at [424, 185] on button "Nova marcação" at bounding box center [422, 185] width 42 height 11
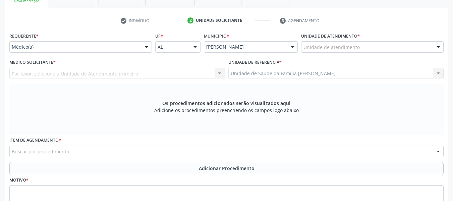
scroll to position [118, 0]
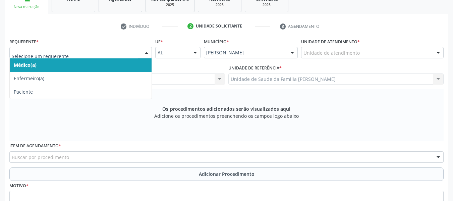
click at [149, 50] on div at bounding box center [147, 52] width 10 height 11
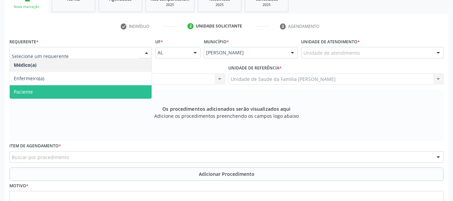
click at [20, 94] on span "Paciente" at bounding box center [23, 92] width 19 height 6
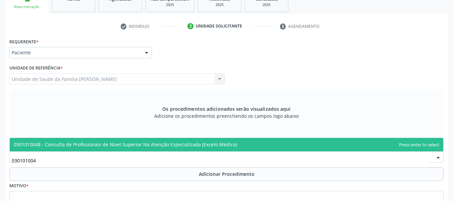
type input "0301010048"
click at [51, 143] on span "0301010048 - Consulta de Profissionais de Nivel Superior Na Atenção Especializa…" at bounding box center [125, 144] width 223 height 6
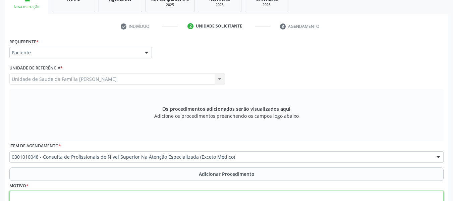
click at [33, 200] on textarea at bounding box center [226, 203] width 434 height 25
click at [33, 200] on textarea "CEO/" at bounding box center [226, 203] width 434 height 25
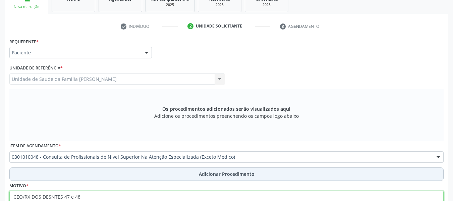
type textarea "CEO/RX DOS DESNTES 47 e 48"
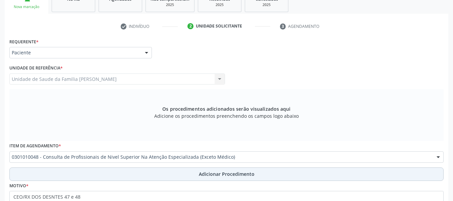
click at [217, 174] on span "Adicionar Procedimento" at bounding box center [227, 173] width 56 height 7
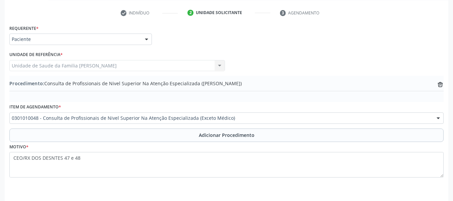
scroll to position [152, 0]
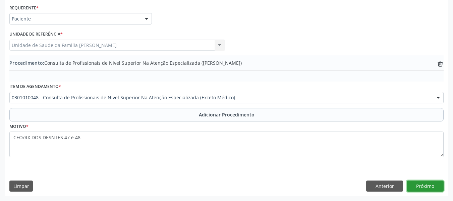
click at [431, 185] on button "Próximo" at bounding box center [425, 185] width 37 height 11
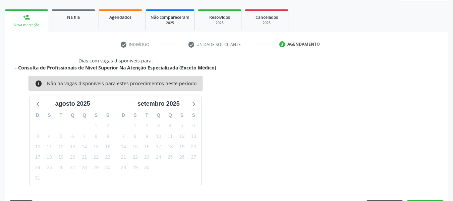
scroll to position [120, 0]
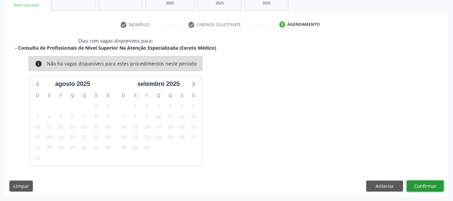
click at [430, 183] on button "Confirmar" at bounding box center [425, 185] width 37 height 11
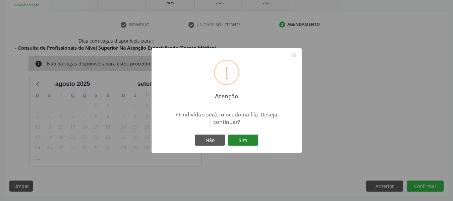
click at [245, 140] on button "Sim" at bounding box center [243, 139] width 30 height 11
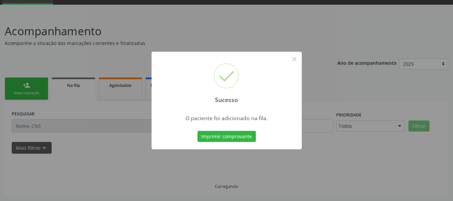
scroll to position [32, 0]
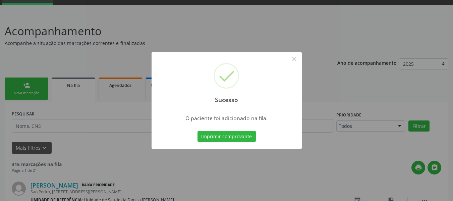
click at [17, 81] on div "Sucesso × O paciente foi adicionado na fila. Imprimir comprovante Cancel" at bounding box center [226, 100] width 453 height 201
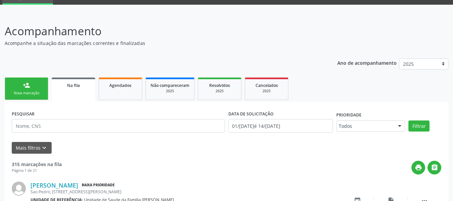
click at [17, 81] on link "person_add Nova marcação" at bounding box center [27, 88] width 44 height 22
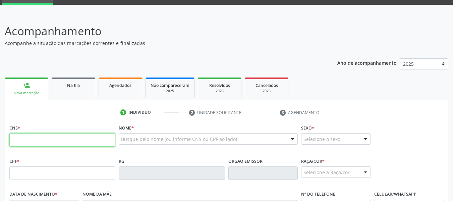
click at [25, 143] on input "text" at bounding box center [62, 139] width 106 height 13
type input "700 8029 4237 0790"
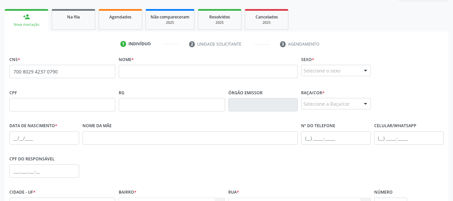
scroll to position [56, 0]
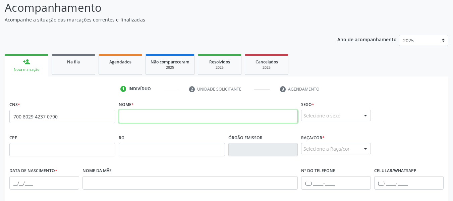
click at [126, 121] on input "text" at bounding box center [208, 116] width 179 height 13
type input "YOLANDA HELLEM DA ROCHA SANTOS"
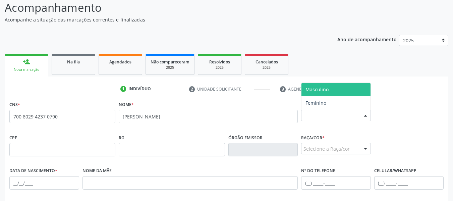
click at [366, 114] on div at bounding box center [366, 115] width 10 height 11
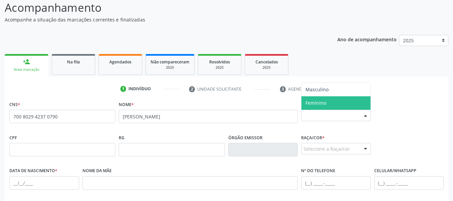
click at [327, 101] on span "Feminino" at bounding box center [335, 102] width 69 height 13
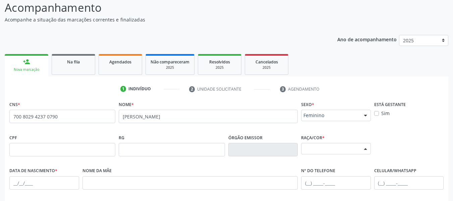
click at [367, 148] on div at bounding box center [366, 148] width 10 height 11
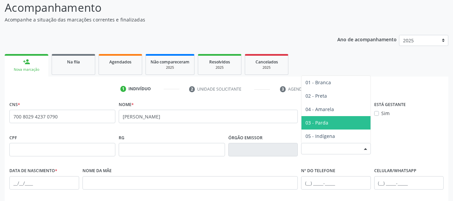
click at [319, 120] on span "03 - Parda" at bounding box center [317, 122] width 23 height 6
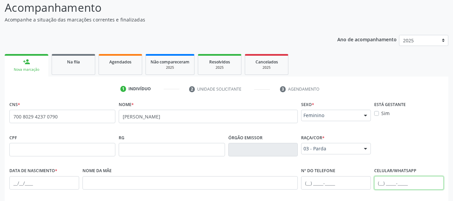
click at [379, 182] on input "text" at bounding box center [409, 182] width 70 height 13
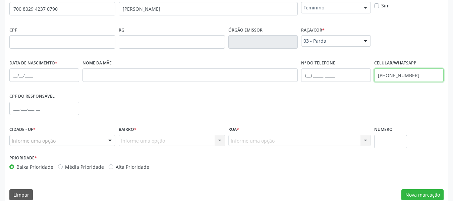
scroll to position [172, 0]
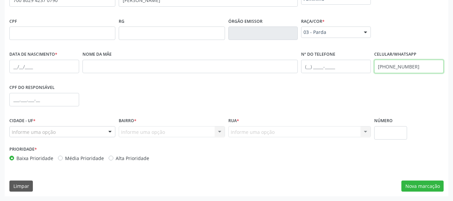
type input "(82) 99164-2720"
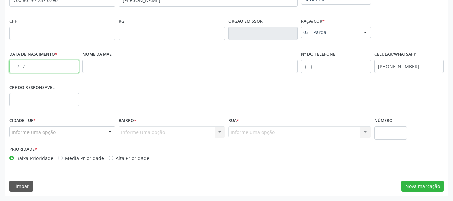
click at [13, 69] on input "text" at bounding box center [44, 66] width 70 height 13
type input "13/06/1990"
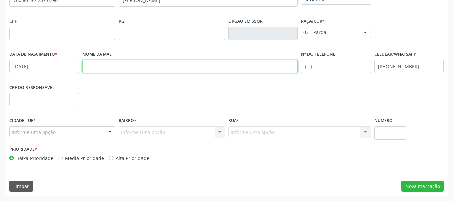
click at [94, 68] on input "text" at bounding box center [191, 66] width 216 height 13
type input "CREUZA FERREIRA DA ROCHA"
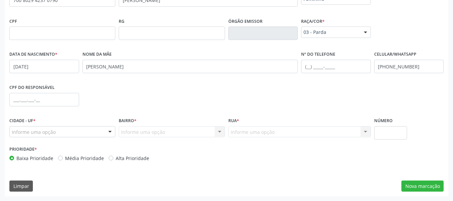
click at [111, 130] on div at bounding box center [110, 131] width 10 height 11
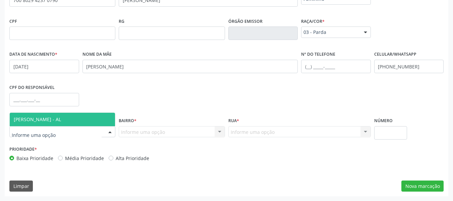
click at [82, 120] on span "[PERSON_NAME] - AL" at bounding box center [62, 119] width 105 height 13
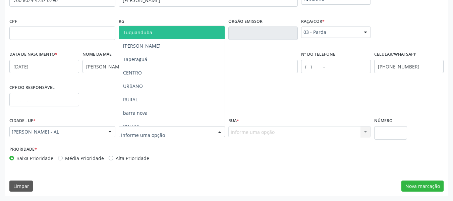
click at [221, 130] on div at bounding box center [220, 131] width 10 height 11
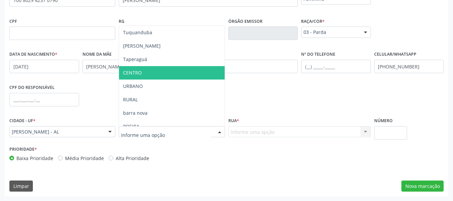
click at [139, 73] on span "CENTRO" at bounding box center [132, 72] width 19 height 6
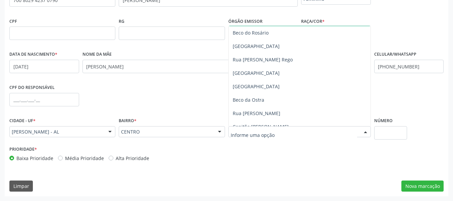
scroll to position [94, 0]
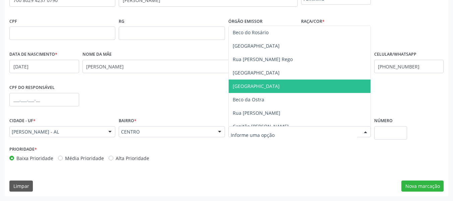
click at [260, 84] on span "[GEOGRAPHIC_DATA]" at bounding box center [256, 86] width 47 height 6
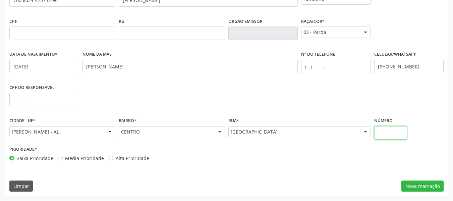
click at [388, 133] on input "text" at bounding box center [390, 132] width 33 height 13
type input "740"
click at [423, 186] on button "Nova marcação" at bounding box center [422, 185] width 42 height 11
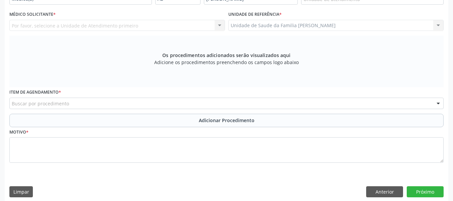
click at [436, 25] on div "Unidade de Saude da Familia Barro Vermelho Unidade de Saude da Familia Barro Ve…" at bounding box center [336, 25] width 216 height 11
click at [440, 25] on div "Unidade de Saude da Familia Barro Vermelho Unidade de Saude da Familia Barro Ve…" at bounding box center [336, 25] width 216 height 11
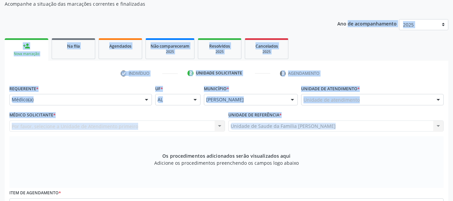
scroll to position [53, 0]
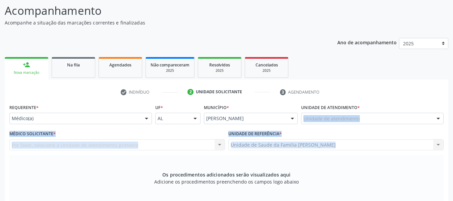
drag, startPoint x: 440, startPoint y: 25, endPoint x: 401, endPoint y: 98, distance: 82.7
click at [401, 98] on div "check Indivíduo 2 Unidade solicitante 3 Agendamento CNS * 700 8029 4237 0790 no…" at bounding box center [227, 204] width 444 height 235
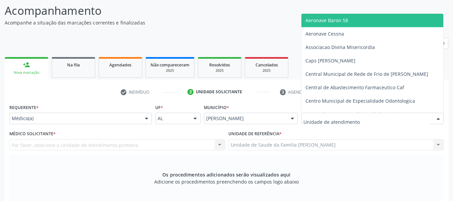
click at [439, 119] on div at bounding box center [438, 118] width 10 height 11
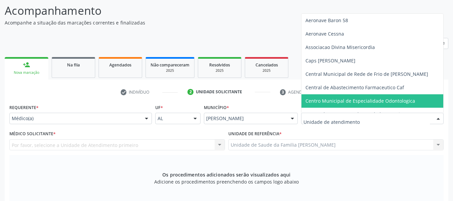
click at [147, 119] on div at bounding box center [147, 118] width 10 height 11
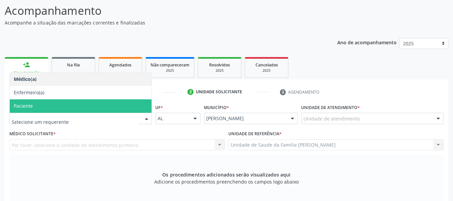
click at [32, 104] on span "Paciente" at bounding box center [23, 106] width 19 height 6
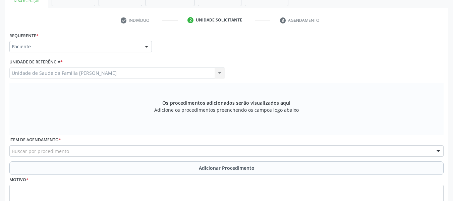
scroll to position [178, 0]
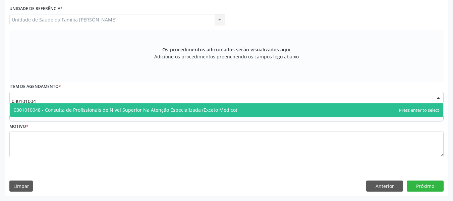
type input "0301010048"
click at [70, 107] on span "0301010048 - Consulta de Profissionais de Nivel Superior Na Atenção Especializa…" at bounding box center [125, 110] width 223 height 6
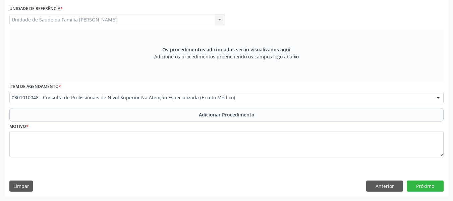
click at [70, 107] on span "0304070076 - .Quimioterapia de Leucemia Linfoide/Linfoblástica Aguda, Leucemia …" at bounding box center [230, 110] width 432 height 6
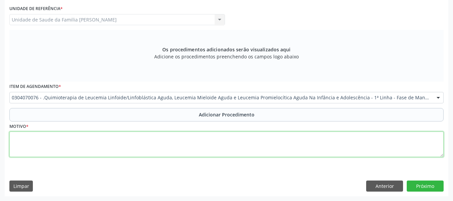
click at [21, 145] on textarea at bounding box center [226, 143] width 434 height 25
click at [51, 140] on textarea "CEO/ RX 16, 37" at bounding box center [226, 143] width 434 height 25
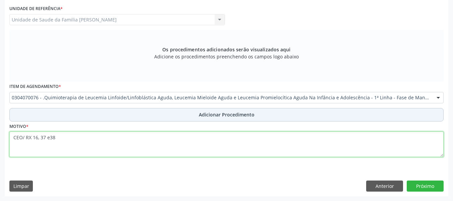
type textarea "CEO/ RX 16, 37 e38"
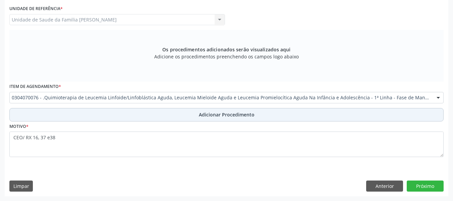
click at [235, 114] on span "Adicionar Procedimento" at bounding box center [227, 114] width 56 height 7
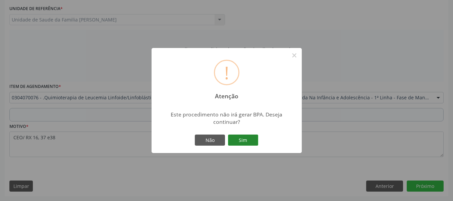
click at [245, 138] on button "Sim" at bounding box center [243, 139] width 30 height 11
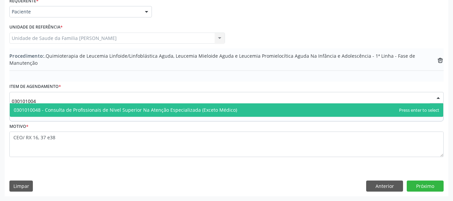
type input "0301010048"
click at [53, 111] on span "0301010048 - Consulta de Profissionais de Nivel Superior Na Atenção Especializa…" at bounding box center [125, 110] width 223 height 6
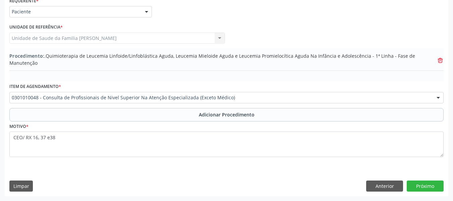
click at [440, 60] on icon "trash-outline icon" at bounding box center [440, 60] width 7 height 7
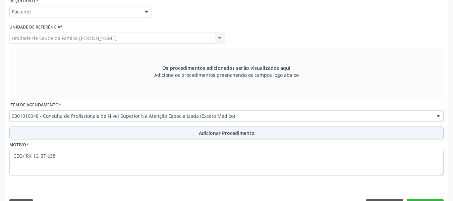
click at [230, 133] on span "Adicionar Procedimento" at bounding box center [227, 132] width 56 height 7
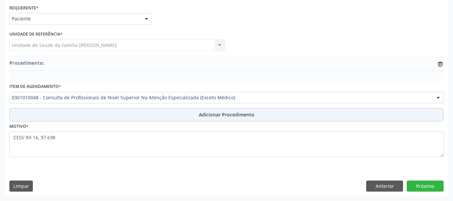
scroll to position [152, 0]
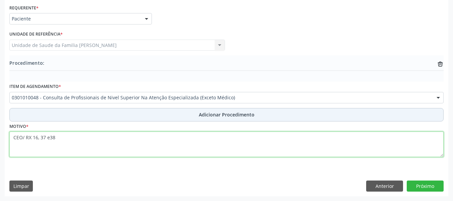
click at [230, 133] on textarea "CEO/ RX 16, 37 e38" at bounding box center [226, 143] width 434 height 25
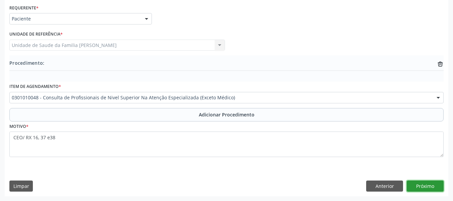
click at [423, 188] on button "Próximo" at bounding box center [425, 185] width 37 height 11
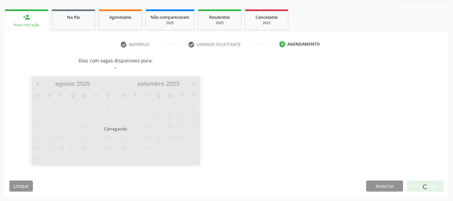
scroll to position [120, 0]
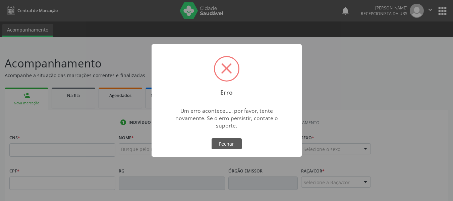
click at [225, 68] on span at bounding box center [226, 68] width 11 height 11
click at [59, 148] on div "Erro × Um erro aconteceu... por favor, tente novamente. Se o erro persistir, co…" at bounding box center [226, 100] width 453 height 201
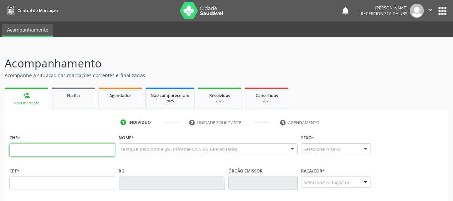
click at [59, 148] on input "text" at bounding box center [62, 149] width 106 height 13
type input "700 8029 4237 0790"
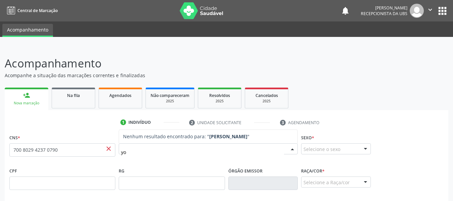
type input "y"
type input "[PERSON_NAME] DA [PERSON_NAME]"
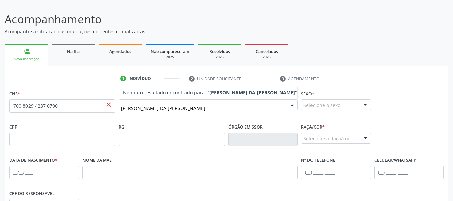
scroll to position [54, 0]
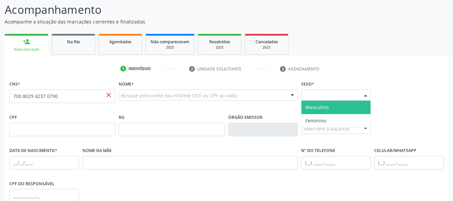
click at [364, 95] on div at bounding box center [366, 95] width 10 height 11
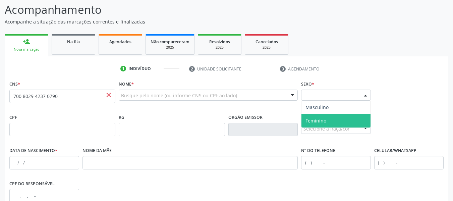
click at [324, 121] on span "Feminino" at bounding box center [316, 120] width 21 height 6
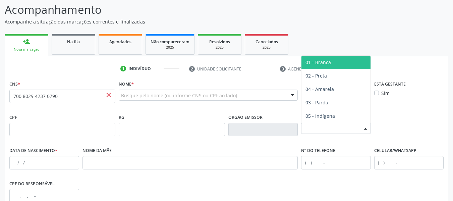
click at [365, 127] on div at bounding box center [366, 128] width 10 height 11
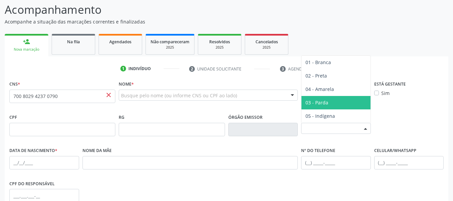
click at [325, 102] on span "03 - Parda" at bounding box center [317, 102] width 23 height 6
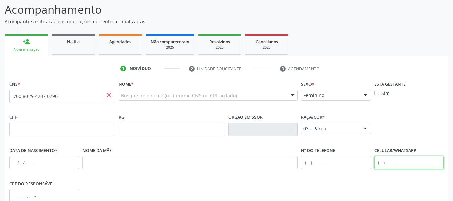
click at [379, 163] on input "text" at bounding box center [409, 162] width 70 height 13
type input "[PHONE_NUMBER]"
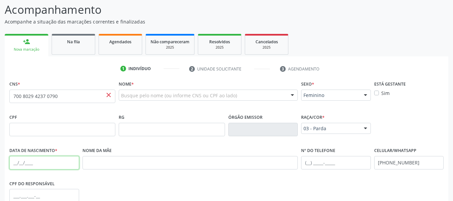
click at [13, 164] on input "text" at bounding box center [44, 162] width 70 height 13
type input "[DATE]"
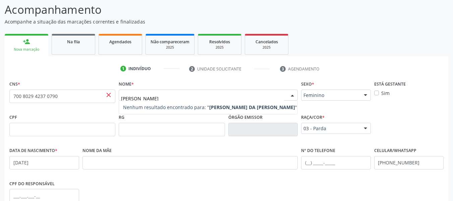
type input "[PERSON_NAME] DA [PERSON_NAME]"
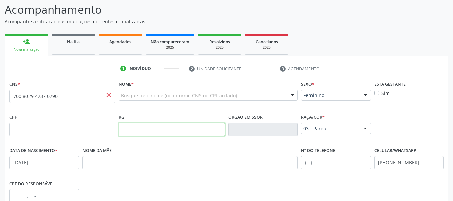
click at [151, 130] on input "text" at bounding box center [172, 129] width 106 height 13
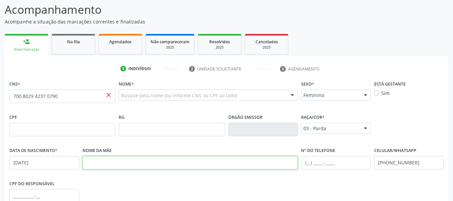
click at [94, 167] on input "text" at bounding box center [191, 162] width 216 height 13
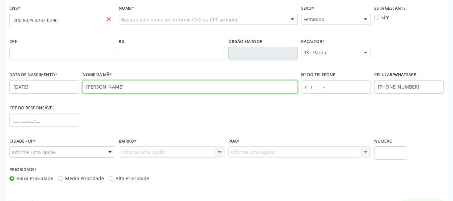
scroll to position [150, 0]
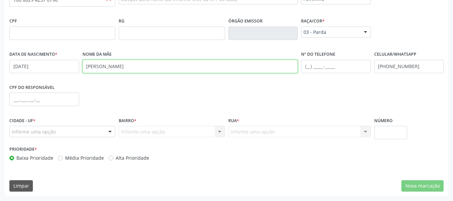
type input "[PERSON_NAME]"
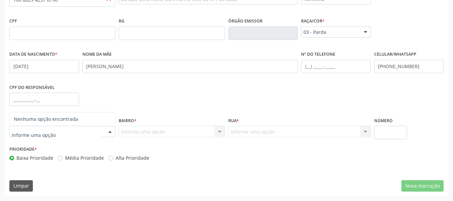
click at [111, 130] on div at bounding box center [110, 131] width 10 height 11
click at [111, 131] on div at bounding box center [110, 131] width 10 height 11
type input "[PERSON_NAME]"
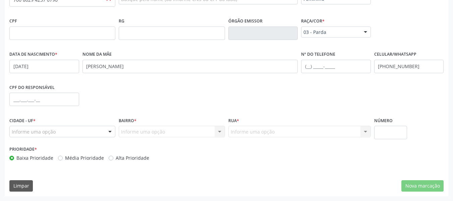
click at [220, 131] on div "Informe uma opção Nenhum resultado encontrado para: " " Nenhuma opção encontrad…" at bounding box center [172, 131] width 106 height 11
drag, startPoint x: 220, startPoint y: 131, endPoint x: 163, endPoint y: 131, distance: 57.7
click at [163, 131] on div "Informe uma opção Nenhum resultado encontrado para: " " Nenhuma opção encontrad…" at bounding box center [172, 131] width 106 height 11
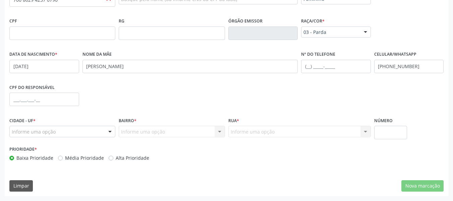
click at [163, 131] on div "Informe uma opção Nenhum resultado encontrado para: " " Nenhuma opção encontrad…" at bounding box center [172, 131] width 106 height 11
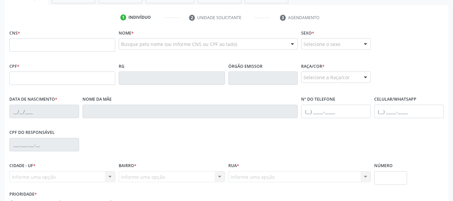
scroll to position [74, 0]
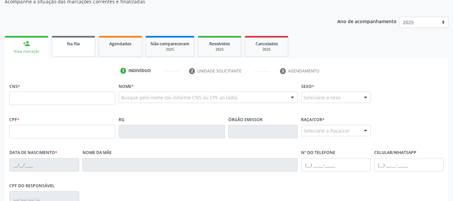
click at [82, 46] on div "Na fila" at bounding box center [74, 43] width 34 height 7
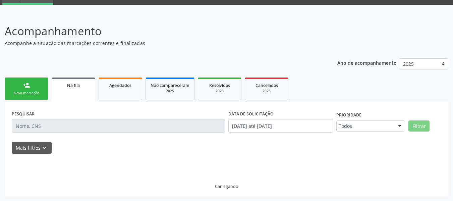
click at [82, 46] on p "Acompanhe a situação das marcações correntes e finalizadas" at bounding box center [160, 43] width 311 height 7
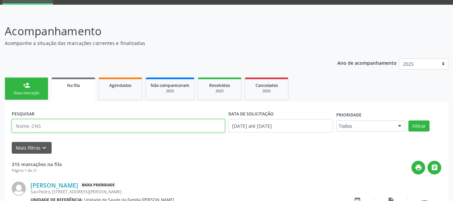
click at [31, 130] on input "text" at bounding box center [118, 125] width 213 height 13
type input "emilly"
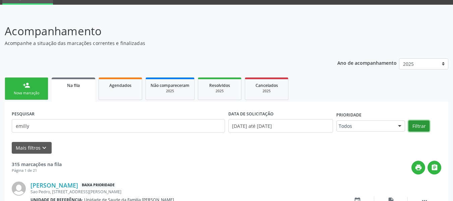
click at [417, 123] on button "Filtrar" at bounding box center [418, 125] width 21 height 11
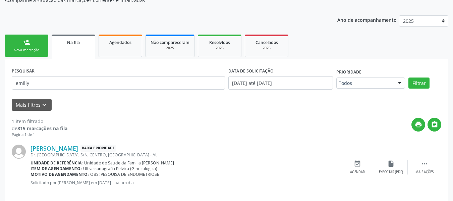
scroll to position [83, 0]
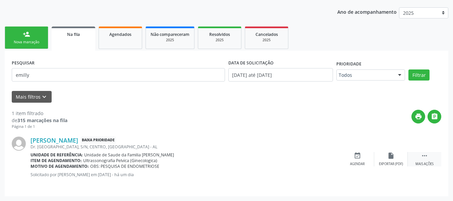
click at [424, 156] on icon "" at bounding box center [424, 155] width 7 height 7
click at [392, 158] on icon "edit" at bounding box center [390, 155] width 7 height 7
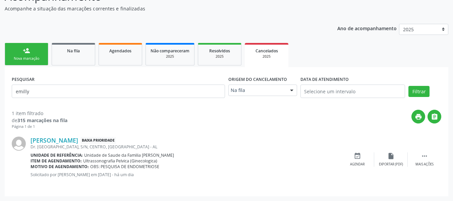
scroll to position [0, 0]
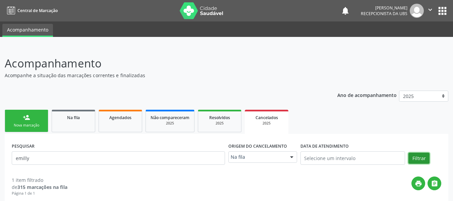
click at [415, 158] on button "Filtrar" at bounding box center [418, 158] width 21 height 11
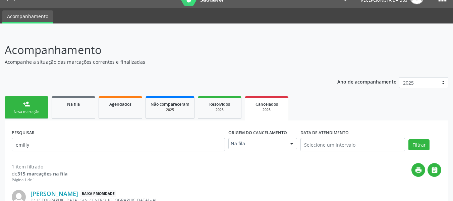
scroll to position [67, 0]
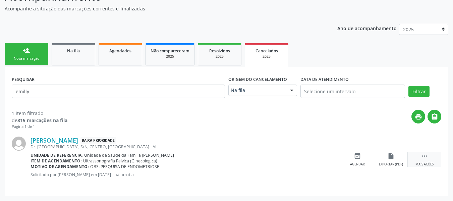
click at [424, 157] on icon "" at bounding box center [424, 155] width 7 height 7
click at [393, 158] on icon "edit" at bounding box center [390, 155] width 7 height 7
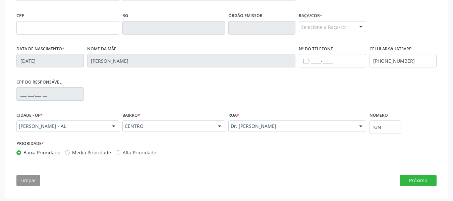
scroll to position [181, 0]
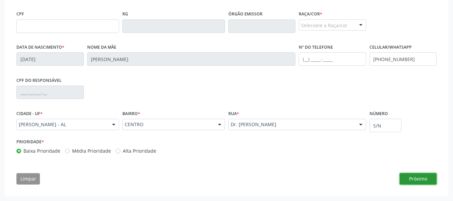
click at [414, 179] on button "Próximo" at bounding box center [418, 178] width 37 height 11
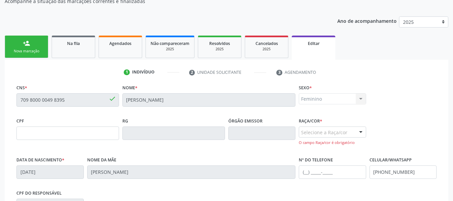
scroll to position [47, 0]
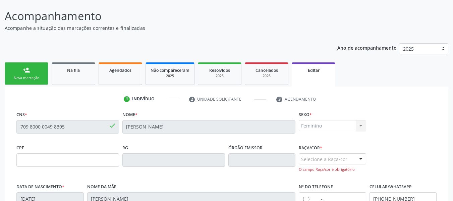
click at [112, 124] on span "done" at bounding box center [112, 125] width 7 height 7
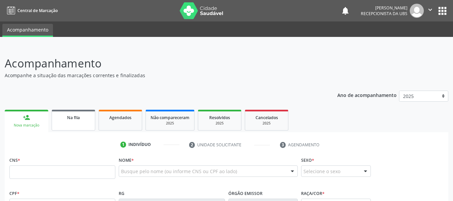
click at [87, 118] on div "Na fila" at bounding box center [74, 117] width 34 height 7
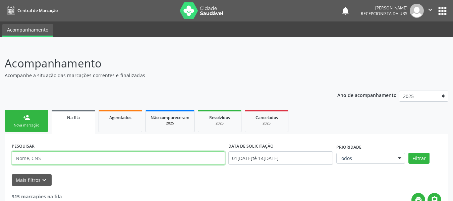
click at [62, 161] on input "text" at bounding box center [118, 157] width 213 height 13
type input "emilly"
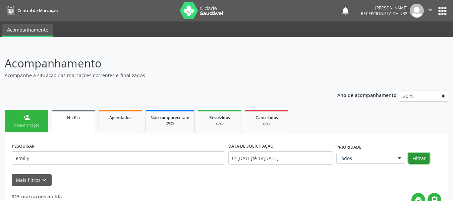
click at [421, 158] on button "Filtrar" at bounding box center [418, 158] width 21 height 11
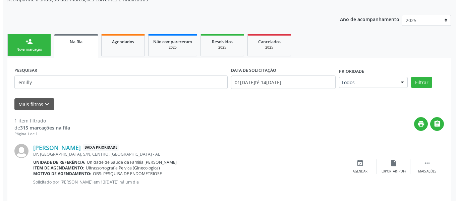
scroll to position [83, 0]
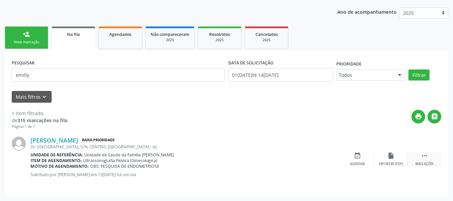
click at [425, 158] on icon "" at bounding box center [424, 155] width 7 height 7
click at [357, 154] on icon "cancel" at bounding box center [357, 155] width 7 height 7
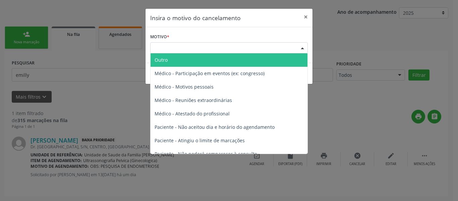
click at [169, 48] on div "Escolha o motivo" at bounding box center [229, 47] width 158 height 11
click at [169, 47] on div "Escolha o motivo" at bounding box center [229, 47] width 158 height 11
click at [162, 51] on div "Escolha o motivo" at bounding box center [229, 47] width 158 height 11
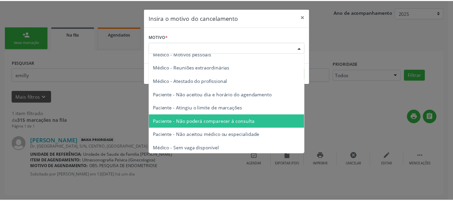
scroll to position [34, 0]
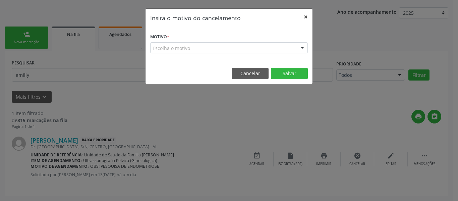
click at [307, 15] on button "×" at bounding box center [305, 17] width 13 height 16
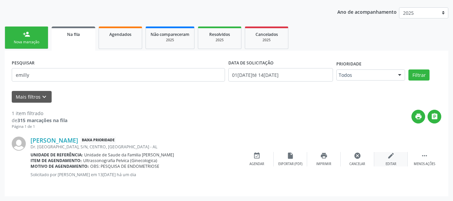
click at [390, 155] on icon "edit" at bounding box center [390, 155] width 7 height 7
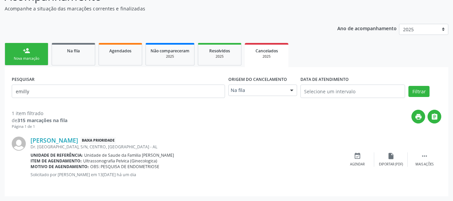
scroll to position [0, 0]
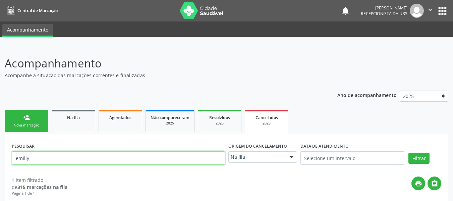
click at [38, 159] on input "emilly" at bounding box center [118, 157] width 213 height 13
click at [24, 158] on input "[PERSON_NAME]" at bounding box center [118, 157] width 213 height 13
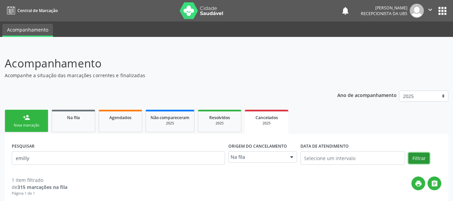
click at [419, 157] on button "Filtrar" at bounding box center [418, 158] width 21 height 11
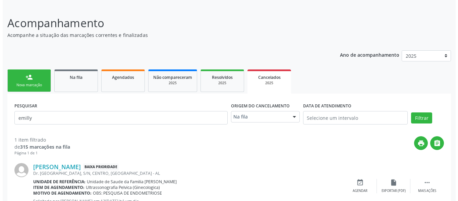
scroll to position [67, 0]
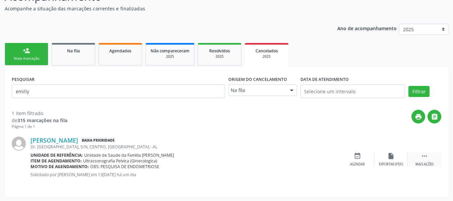
click at [424, 156] on icon "" at bounding box center [424, 155] width 7 height 7
click at [357, 162] on div "Cancelar" at bounding box center [357, 164] width 16 height 5
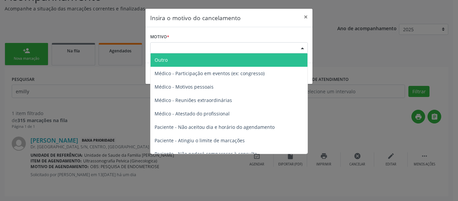
click at [302, 48] on div at bounding box center [302, 48] width 10 height 11
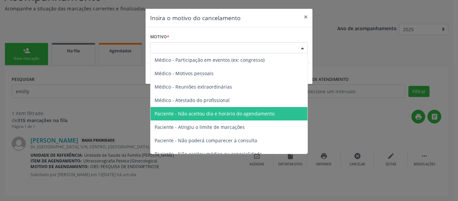
scroll to position [34, 0]
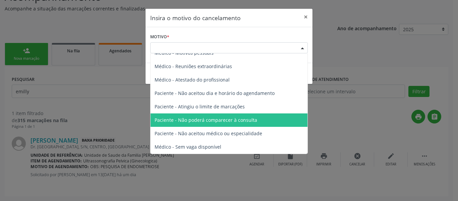
click at [217, 118] on span "Paciente - Não poderá comparecer à consulta" at bounding box center [206, 120] width 103 height 6
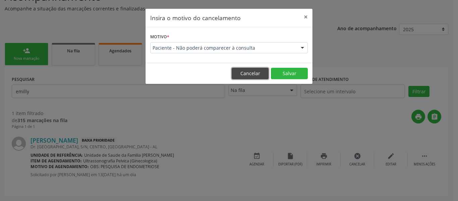
click at [251, 74] on button "Cancelar" at bounding box center [250, 73] width 37 height 11
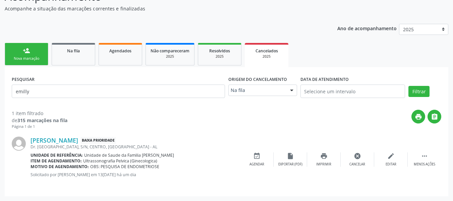
click at [141, 118] on div "print " at bounding box center [254, 120] width 374 height 20
click at [359, 161] on div "cancel Cancelar" at bounding box center [358, 159] width 34 height 14
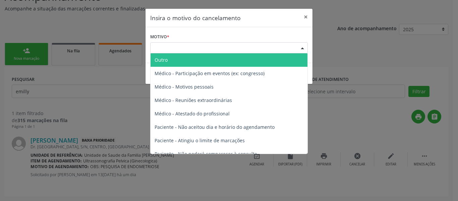
click at [302, 46] on div at bounding box center [302, 48] width 10 height 11
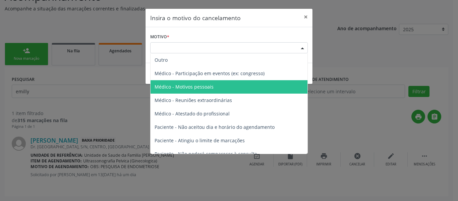
click at [221, 86] on span "Médico - Motivos pessoais" at bounding box center [229, 86] width 157 height 13
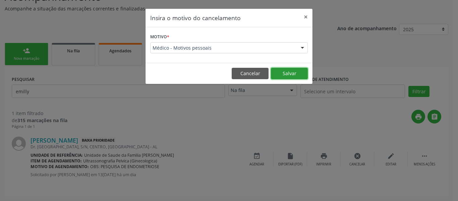
click at [290, 73] on button "Salvar" at bounding box center [289, 73] width 37 height 11
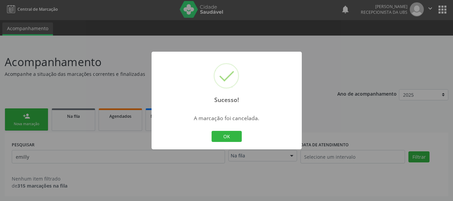
scroll to position [1, 0]
click at [229, 135] on button "OK" at bounding box center [227, 136] width 30 height 11
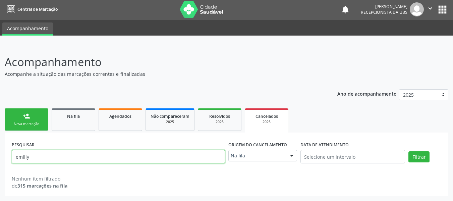
click at [38, 155] on input "emilly" at bounding box center [118, 156] width 213 height 13
type input "e"
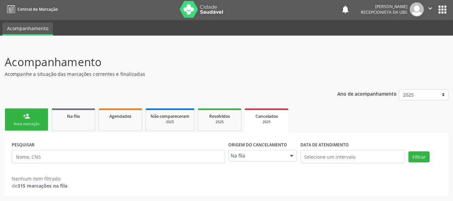
click at [13, 116] on link "person_add Nova marcação" at bounding box center [27, 119] width 44 height 22
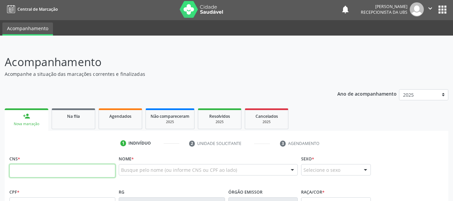
click at [38, 172] on input "text" at bounding box center [62, 170] width 106 height 13
type input "700 0080 4203 7400"
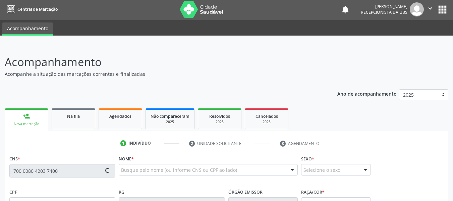
type input "139.990.884-78"
type input "[DATE]"
type input "[PERSON_NAME]"
type input "[PHONE_NUMBER]"
type input "S/N"
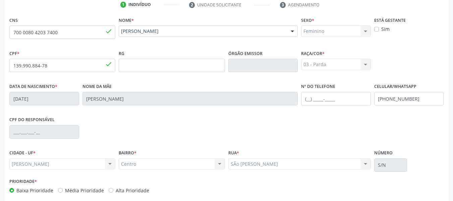
scroll to position [172, 0]
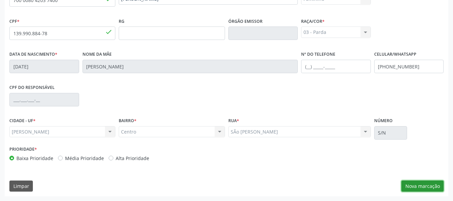
click at [420, 187] on button "Nova marcação" at bounding box center [422, 185] width 42 height 11
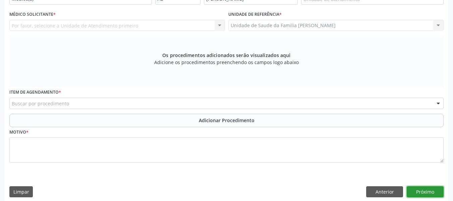
click at [420, 187] on button "Próximo" at bounding box center [425, 191] width 37 height 11
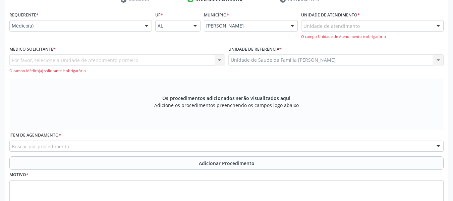
scroll to position [109, 0]
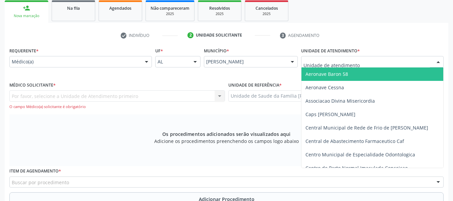
click at [439, 63] on div at bounding box center [438, 61] width 10 height 11
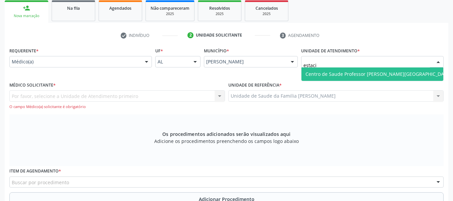
type input "estacio"
click at [380, 75] on span "Centro de Saude Professor [PERSON_NAME][GEOGRAPHIC_DATA]" at bounding box center [379, 74] width 146 height 6
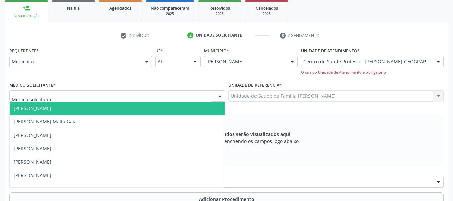
click at [221, 96] on div at bounding box center [220, 96] width 10 height 11
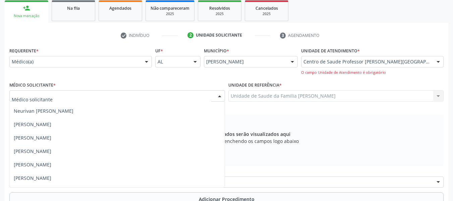
scroll to position [483, 0]
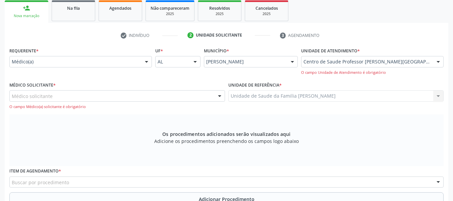
click at [219, 96] on div at bounding box center [220, 96] width 10 height 11
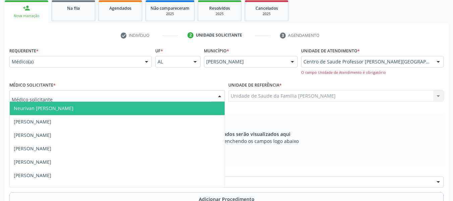
click at [219, 96] on div at bounding box center [220, 96] width 10 height 11
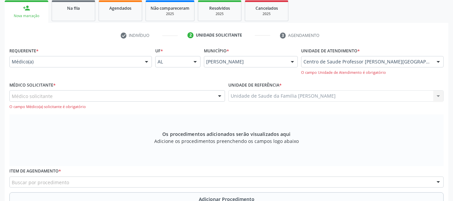
click at [219, 96] on div at bounding box center [220, 96] width 10 height 11
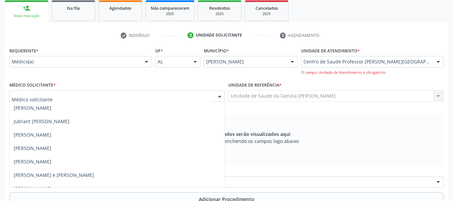
scroll to position [362, 0]
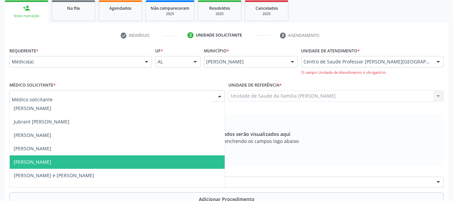
click at [41, 162] on span "[PERSON_NAME]" at bounding box center [33, 162] width 38 height 6
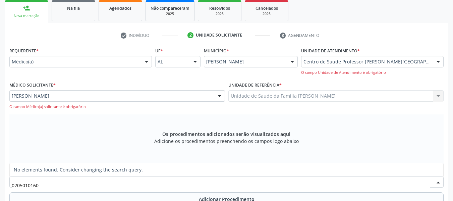
click at [61, 183] on input "0205010160" at bounding box center [221, 185] width 418 height 13
type input "0"
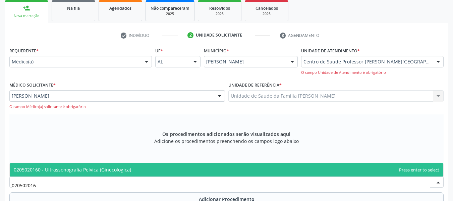
type input "0205020160"
click at [81, 168] on span "0205020160 - Ultrassonografia Pelvica (Ginecologica)" at bounding box center [72, 169] width 117 height 6
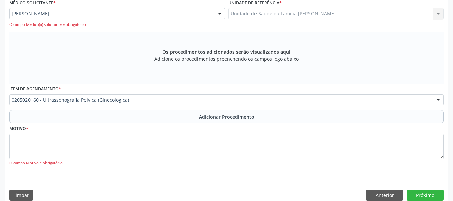
scroll to position [201, 0]
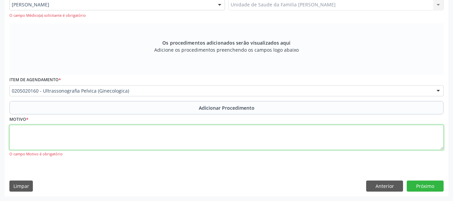
click at [38, 135] on textarea at bounding box center [226, 137] width 434 height 25
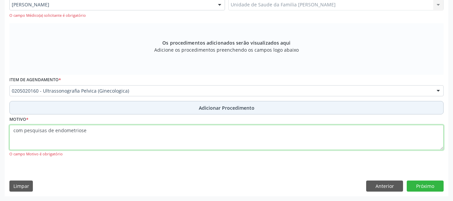
type textarea "com pesquisas de endometriose"
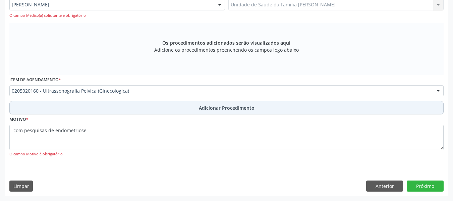
click at [210, 106] on span "Adicionar Procedimento" at bounding box center [227, 107] width 56 height 7
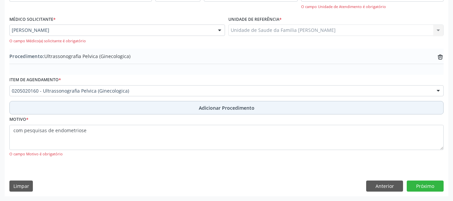
scroll to position [175, 0]
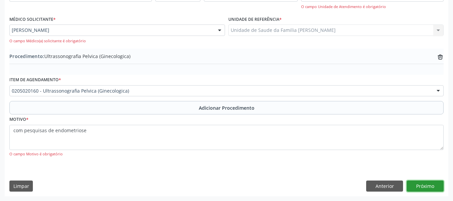
click at [425, 184] on button "Próximo" at bounding box center [425, 185] width 37 height 11
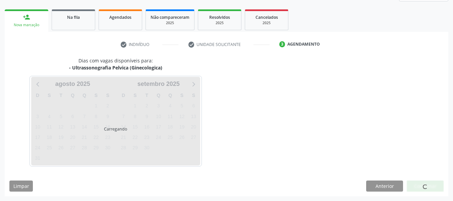
scroll to position [120, 0]
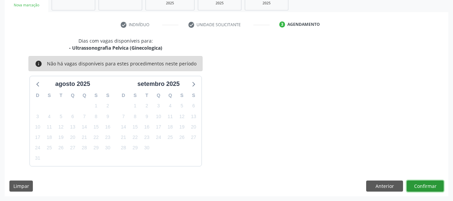
click at [425, 184] on button "Confirmar" at bounding box center [425, 185] width 37 height 11
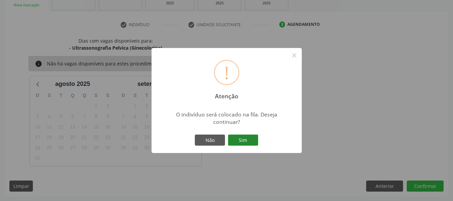
click at [245, 140] on button "Sim" at bounding box center [243, 139] width 30 height 11
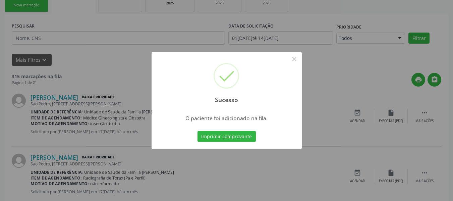
scroll to position [32, 0]
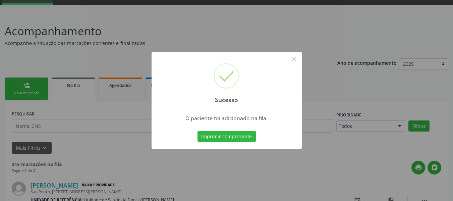
click at [16, 85] on div "Sucesso × O paciente foi adicionado na fila. Imprimir comprovante Cancel" at bounding box center [226, 100] width 453 height 201
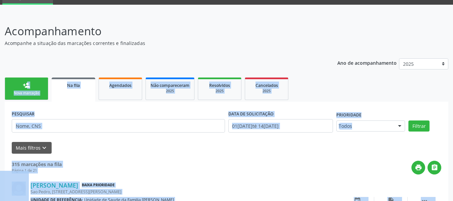
click at [113, 141] on form "PESQUISAR DATA DE SOLICITAÇÃO 01[DATE]té 14[DATE] Prioridade Todos Todos Baixa …" at bounding box center [227, 131] width 430 height 45
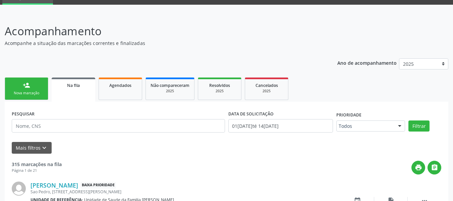
click at [18, 83] on link "person_add Nova marcação" at bounding box center [27, 88] width 44 height 22
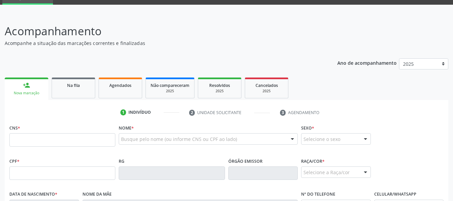
click at [18, 83] on link "person_add Nova marcação" at bounding box center [27, 88] width 44 height 22
click at [21, 139] on input "text" at bounding box center [62, 139] width 106 height 13
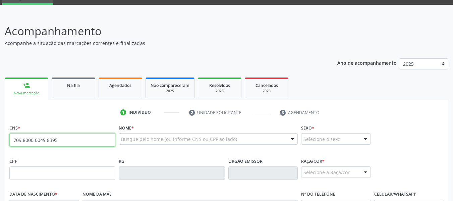
type input "709 8000 0049 8395"
type input "[DATE]"
type input "[PERSON_NAME]"
type input "[PHONE_NUMBER]"
type input "S/N"
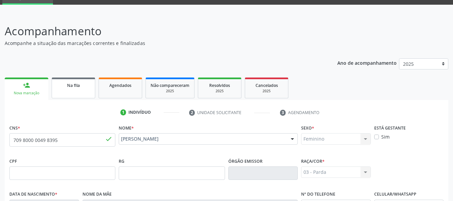
click at [81, 89] on link "Na fila" at bounding box center [74, 87] width 44 height 21
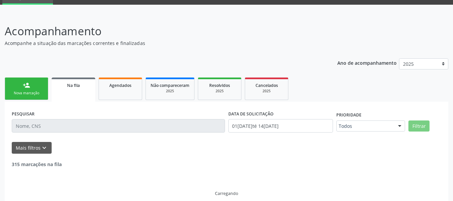
click at [81, 89] on link "Na fila" at bounding box center [74, 89] width 44 height 24
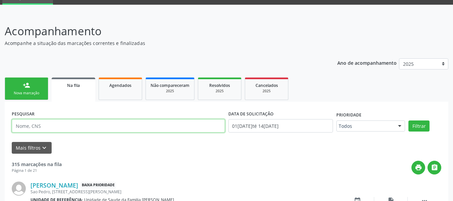
click at [26, 125] on input "text" at bounding box center [118, 125] width 213 height 13
type input "emilly"
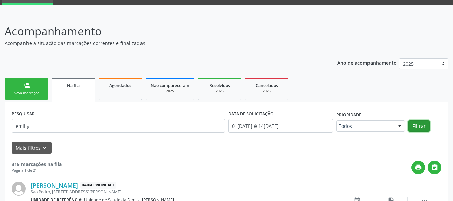
click at [415, 126] on button "Filtrar" at bounding box center [418, 125] width 21 height 11
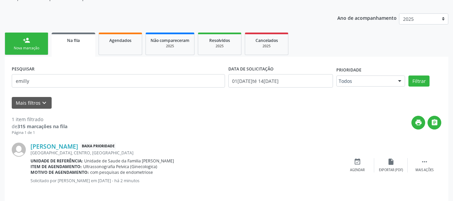
scroll to position [83, 0]
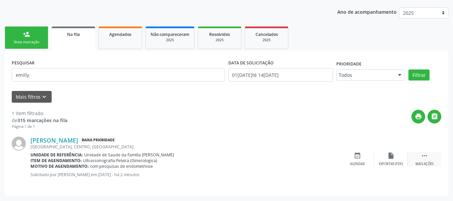
click at [424, 157] on icon "" at bounding box center [424, 155] width 7 height 7
click at [390, 156] on icon "edit" at bounding box center [390, 155] width 7 height 7
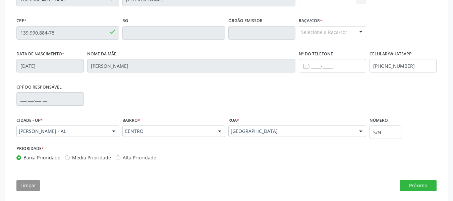
scroll to position [181, 0]
